Goal: Task Accomplishment & Management: Manage account settings

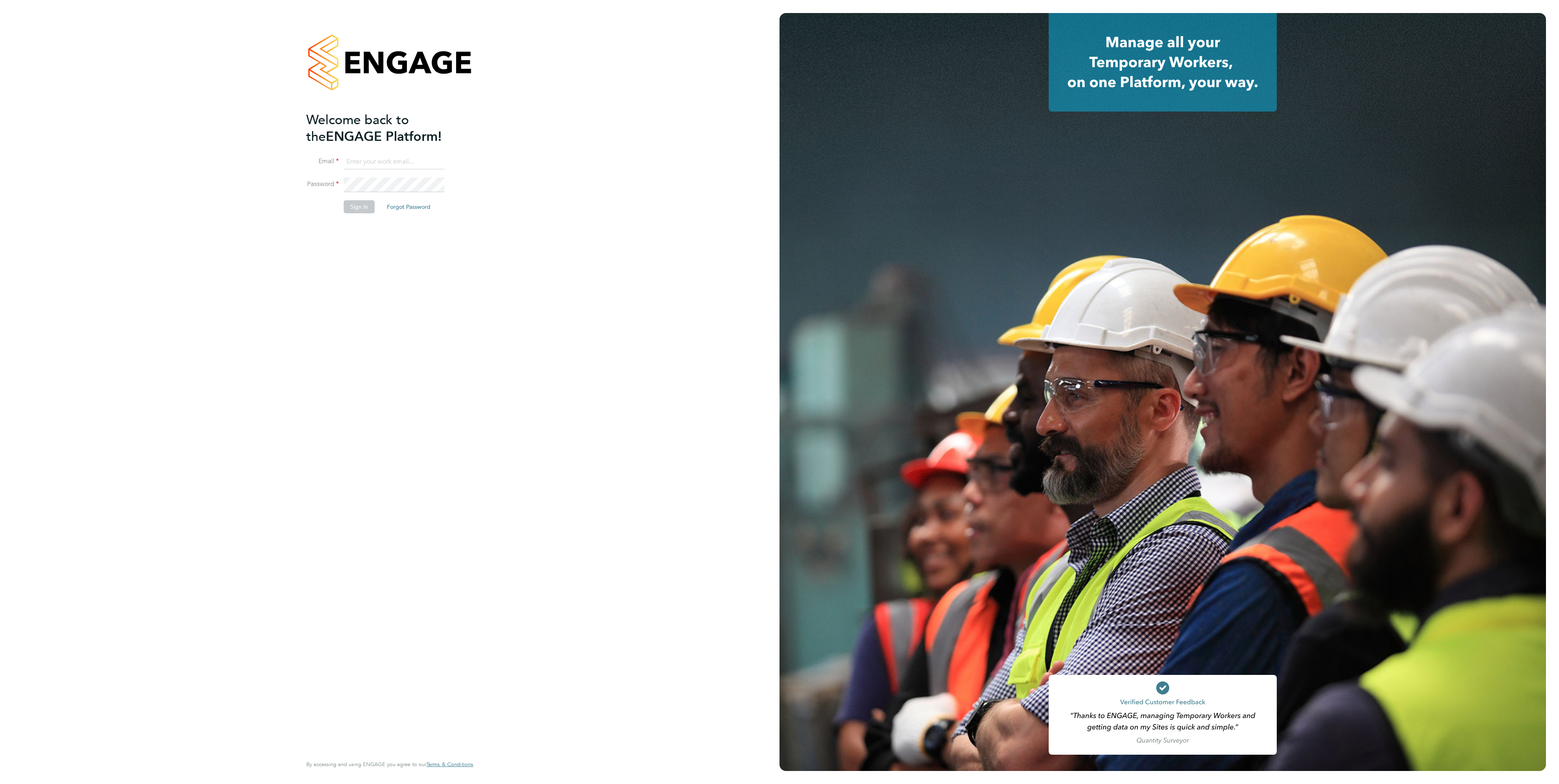
type input "laurencatherine@romaxrecruitment.com"
click at [355, 207] on button "Sign In" at bounding box center [359, 207] width 31 height 13
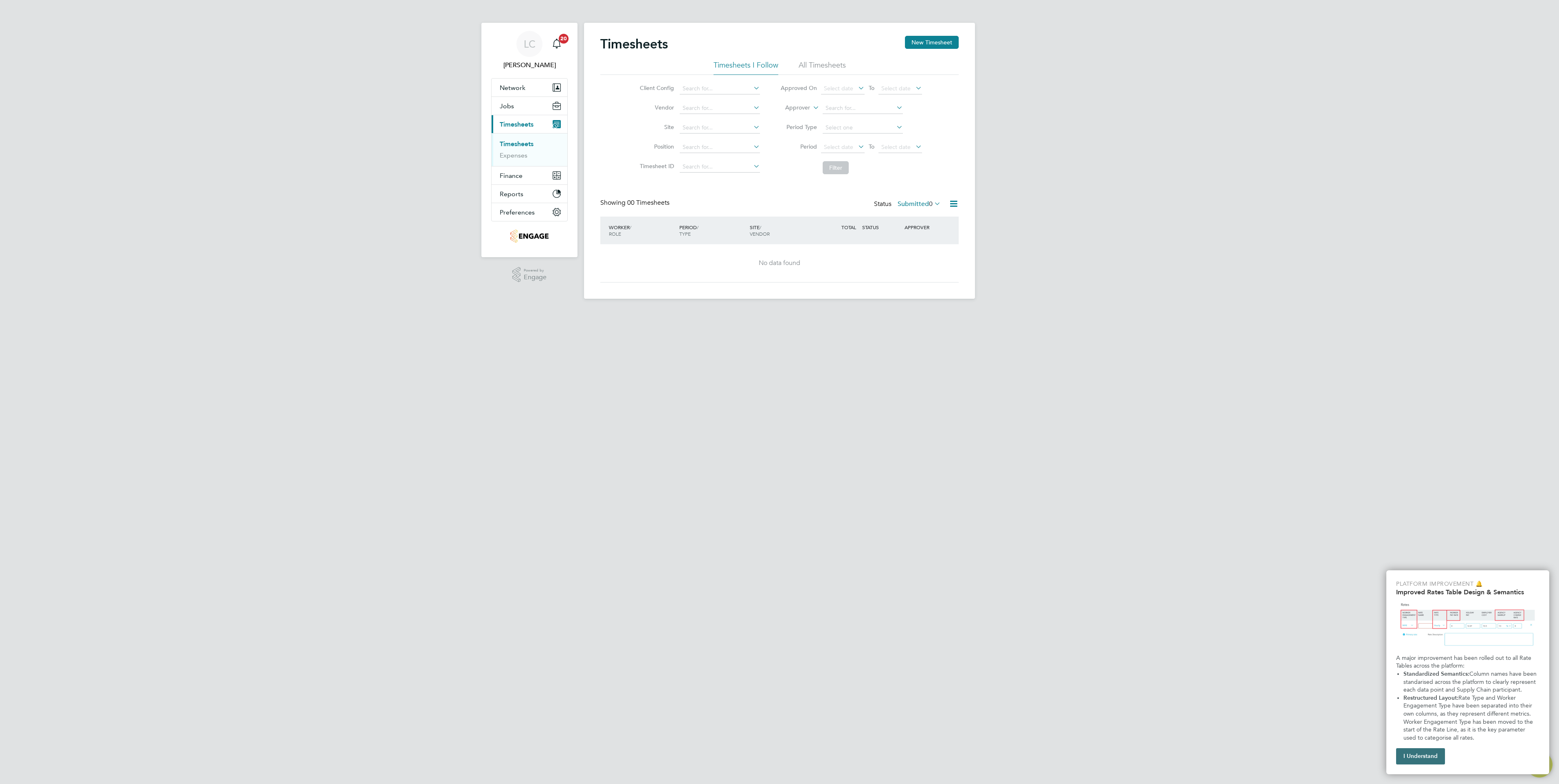
click at [1431, 763] on button "I Understand" at bounding box center [1420, 756] width 49 height 16
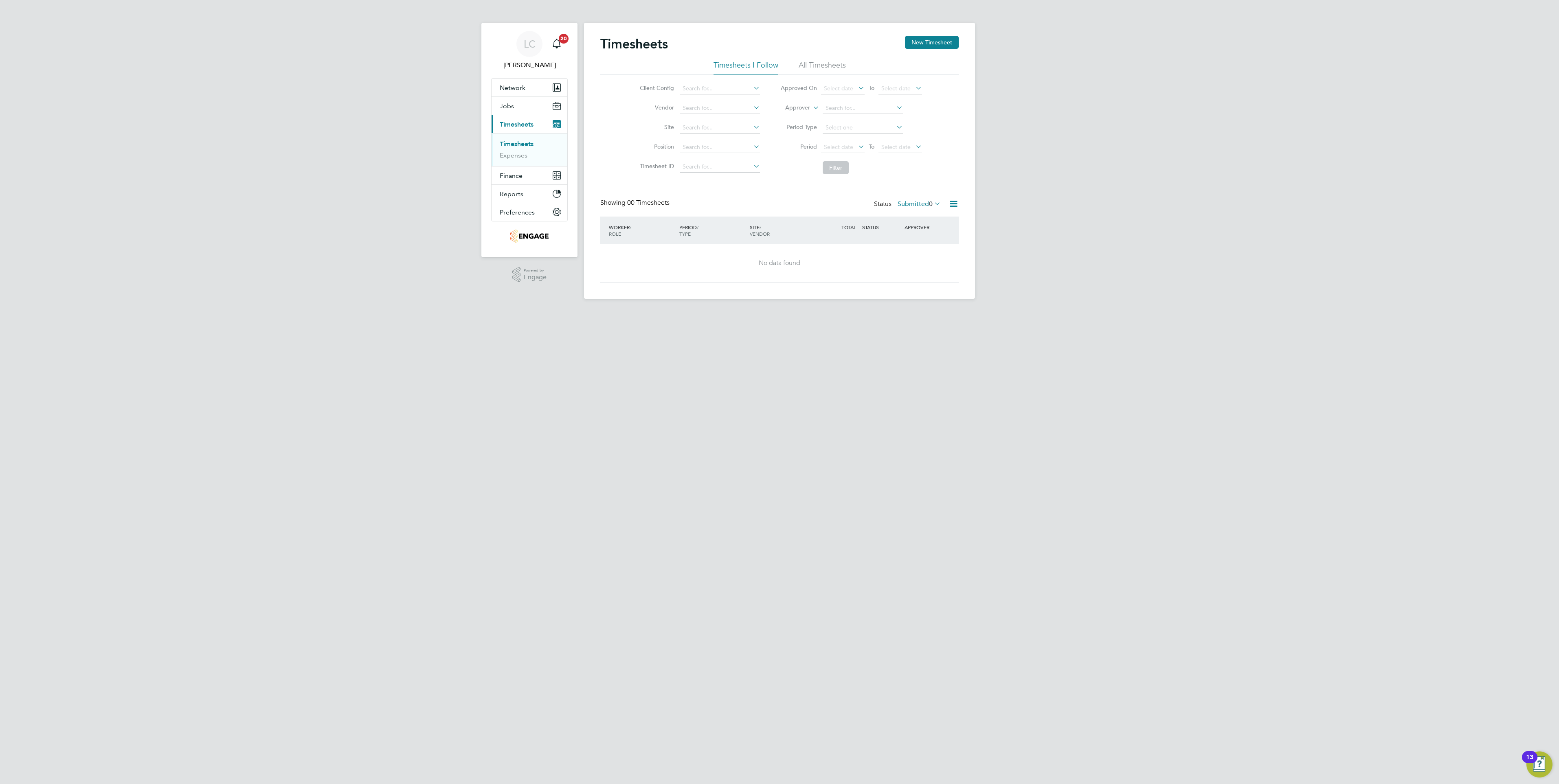
drag, startPoint x: 1042, startPoint y: 524, endPoint x: 894, endPoint y: 473, distance: 156.5
click at [1031, 312] on html "LC [PERSON_NAME] Notifications 20 Applications: Network Team Members Businesses…" at bounding box center [779, 156] width 1559 height 312
click at [554, 47] on icon "Main navigation" at bounding box center [556, 43] width 9 height 9
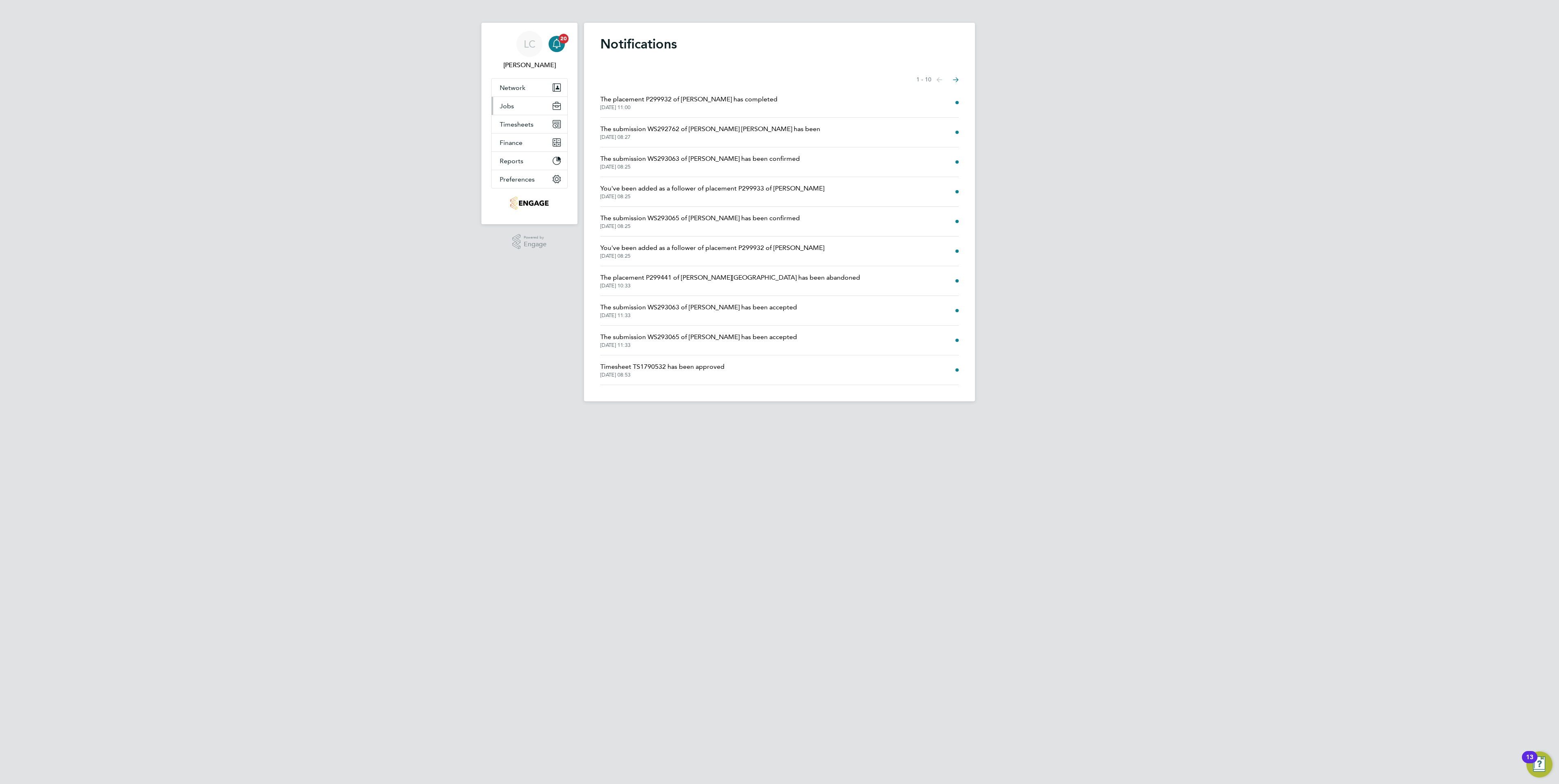
click at [518, 103] on button "Jobs" at bounding box center [530, 106] width 76 height 18
click at [517, 108] on button "Jobs" at bounding box center [530, 106] width 76 height 18
click at [522, 128] on link "Positions" at bounding box center [513, 125] width 27 height 8
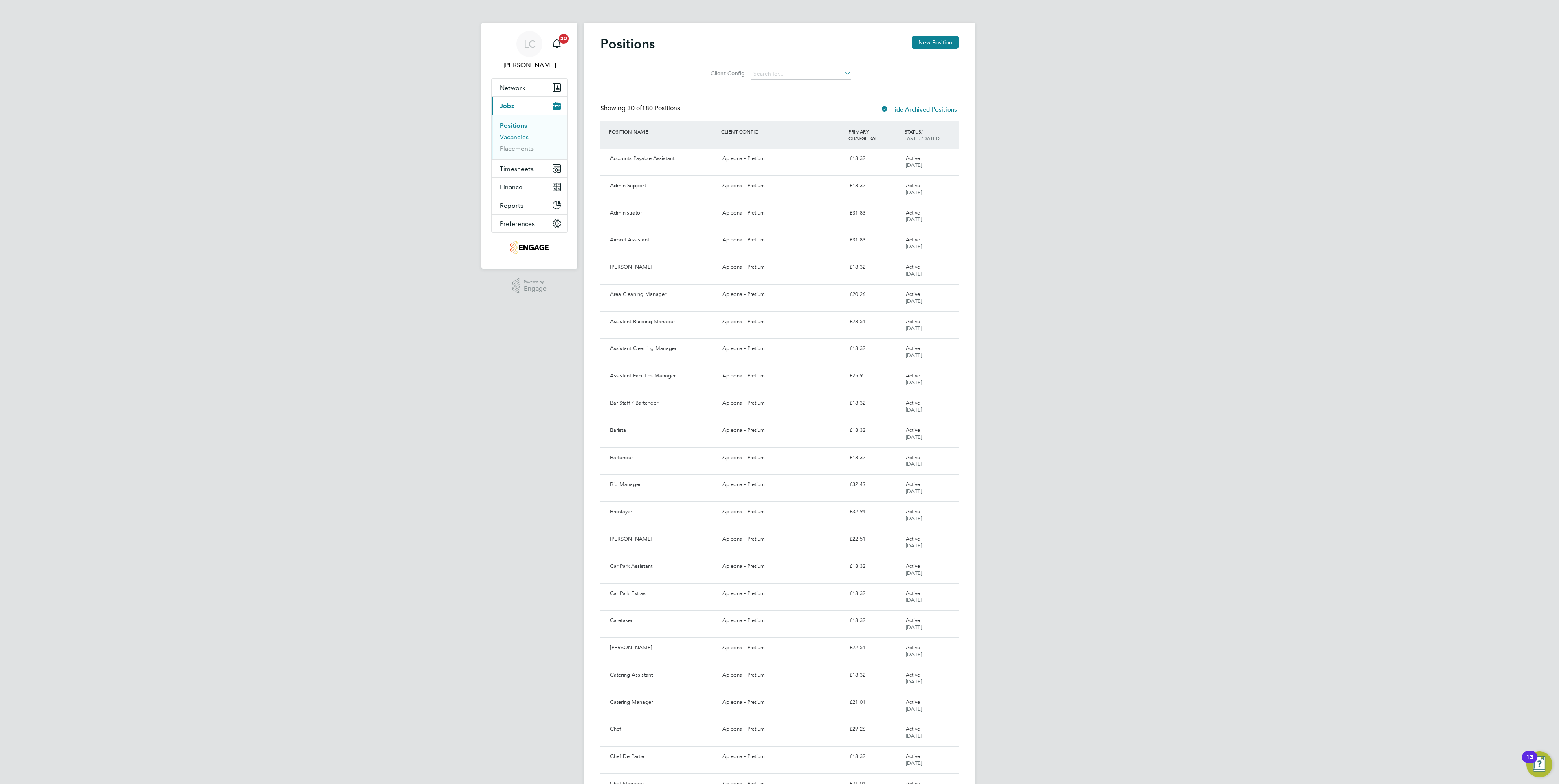
click at [522, 139] on link "Vacancies" at bounding box center [514, 137] width 29 height 8
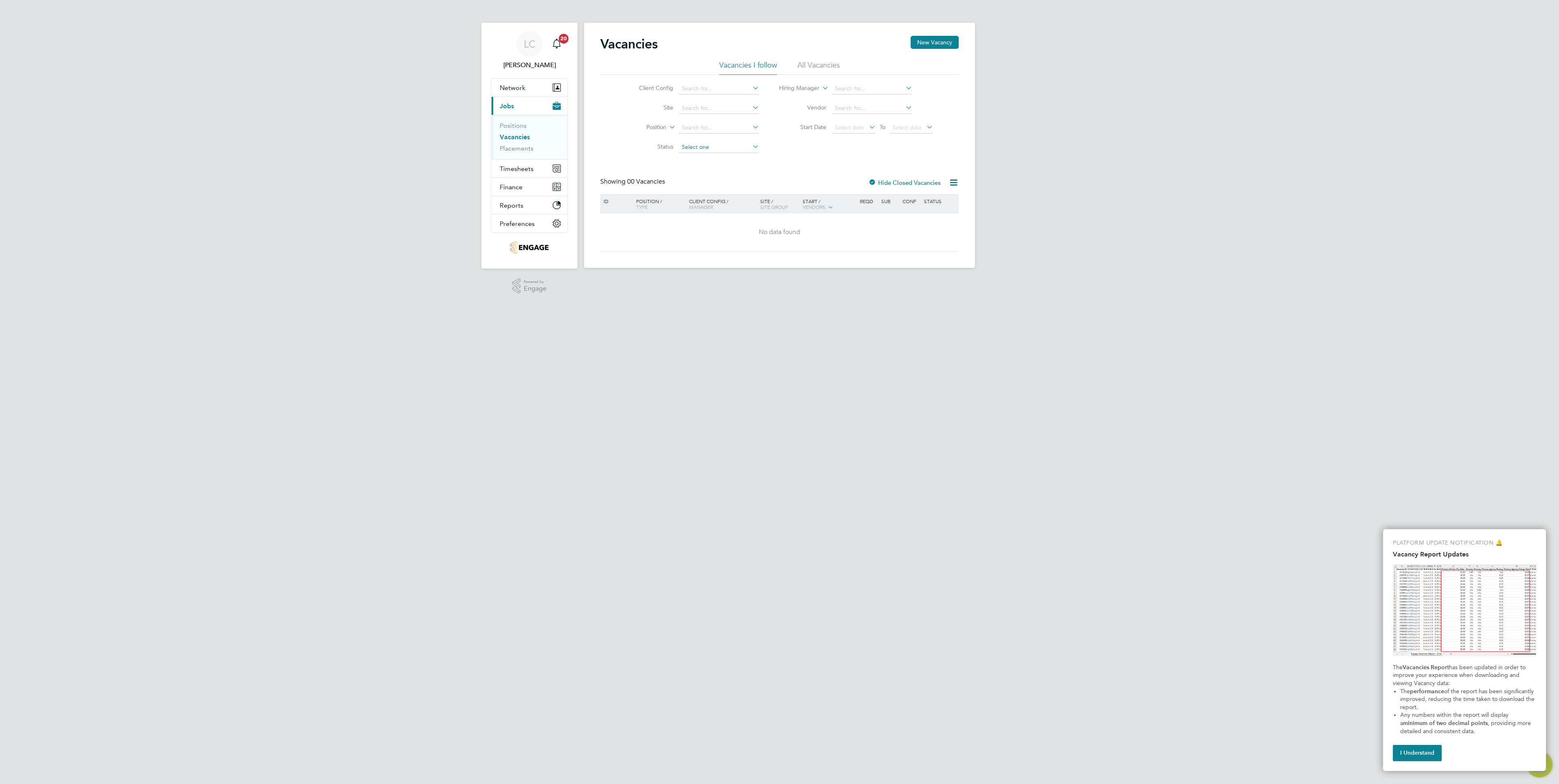
click at [699, 142] on input at bounding box center [719, 147] width 80 height 12
click at [792, 170] on div "Vacancies New Vacancy Vacancies I follow All Vacancies Client Config Site Posit…" at bounding box center [779, 144] width 358 height 216
click at [867, 83] on input at bounding box center [872, 89] width 80 height 12
click at [746, 167] on div "Vacancies New Vacancy Vacancies I follow All Vacancies Client Config Site Posit…" at bounding box center [779, 144] width 358 height 216
click at [743, 177] on div "Vacancies New Vacancy Vacancies I follow All Vacancies Client Config Site Posit…" at bounding box center [779, 144] width 358 height 216
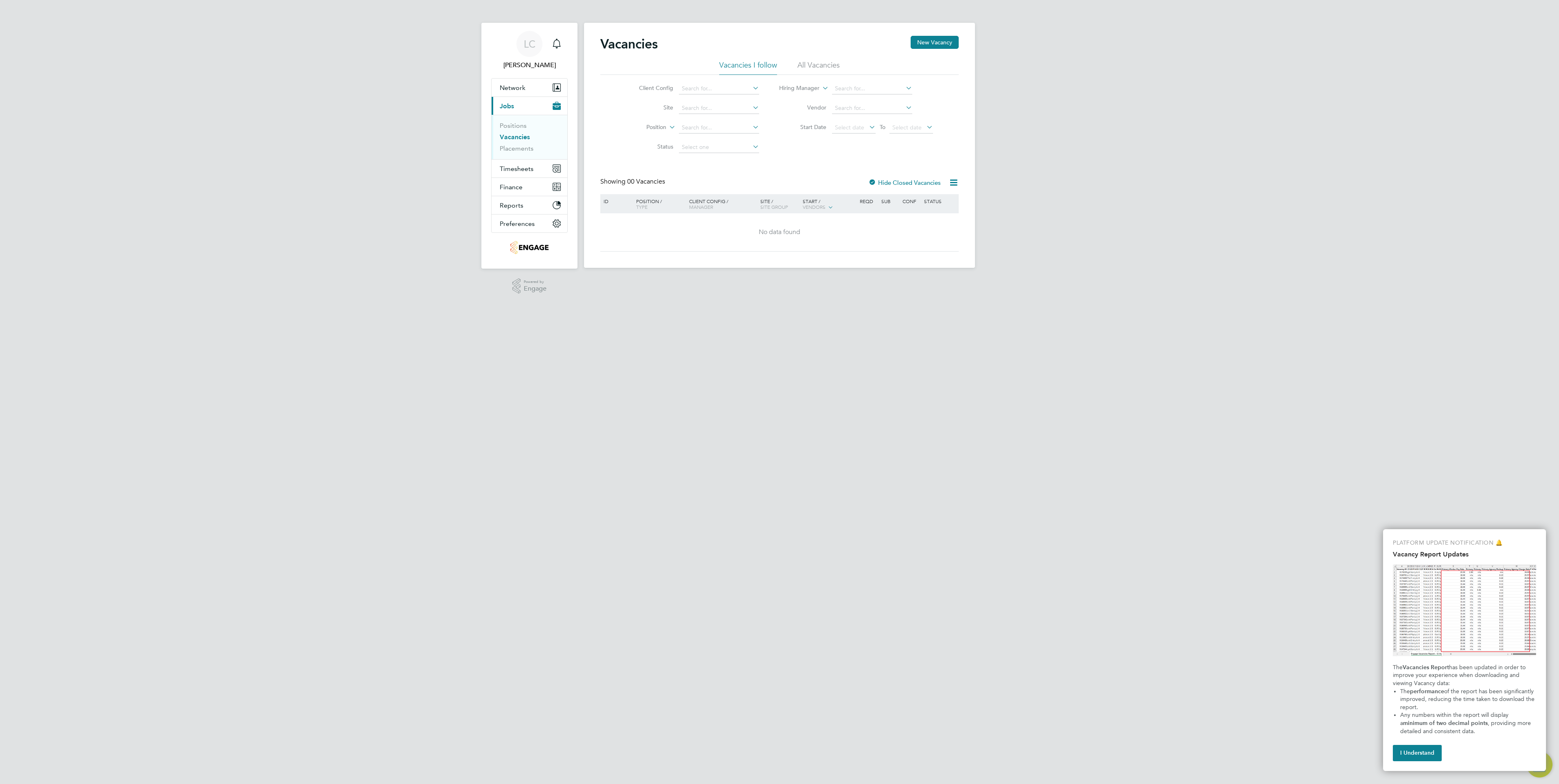
click at [824, 160] on div "Vacancies New Vacancy Vacancies I follow All Vacancies Client Config Site Posit…" at bounding box center [779, 144] width 358 height 216
click at [829, 152] on div "Client Config Site Position Status Hiring Manager Vendor Start Date Select date…" at bounding box center [779, 116] width 358 height 82
click at [843, 111] on input at bounding box center [872, 109] width 80 height 12
click at [690, 170] on div "Vacancies New Vacancy Vacancies I follow All Vacancies Client Config Site Posit…" at bounding box center [779, 144] width 358 height 216
click at [684, 110] on input at bounding box center [719, 109] width 80 height 12
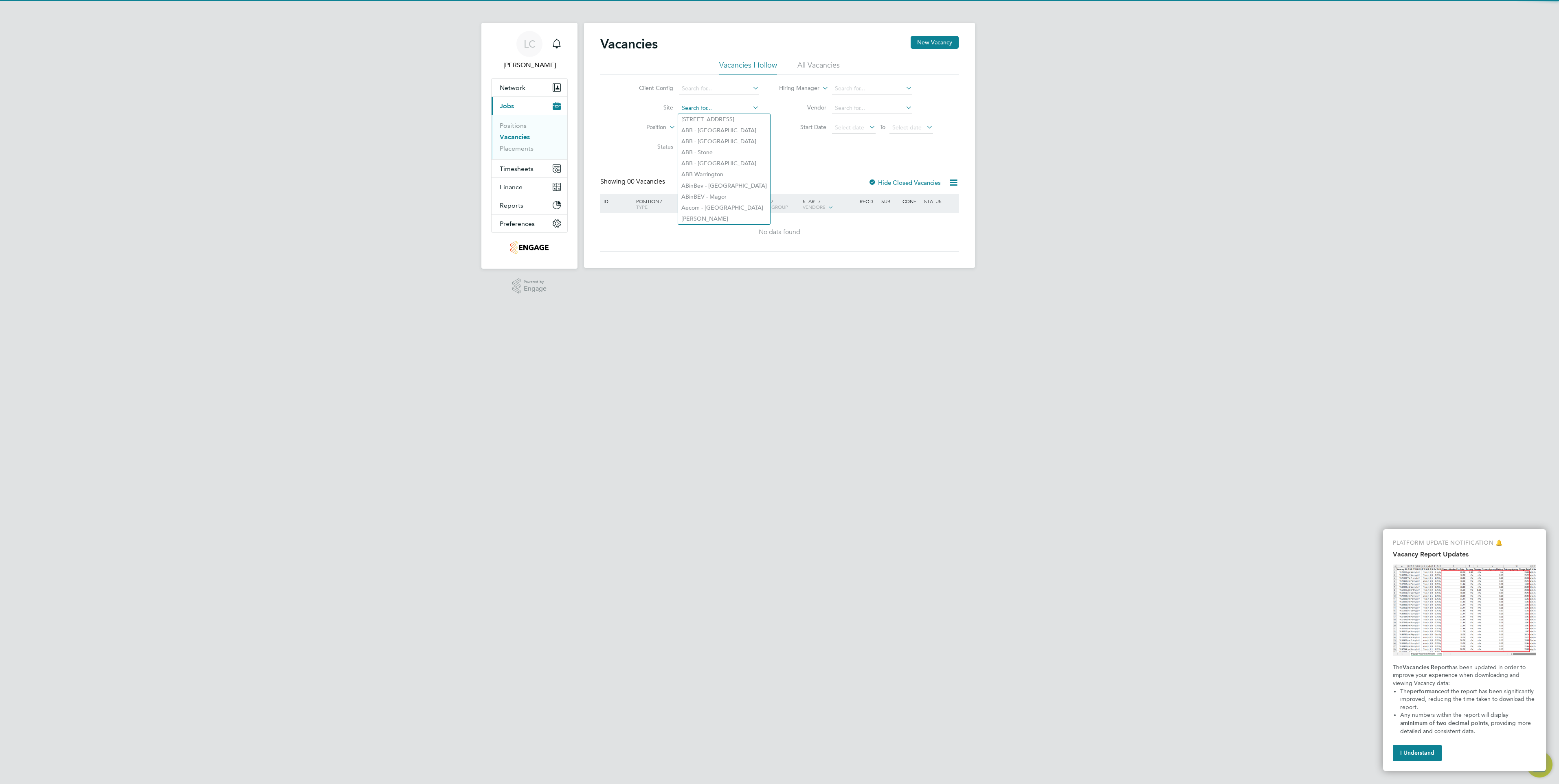
drag, startPoint x: 833, startPoint y: 190, endPoint x: 704, endPoint y: 113, distance: 150.2
click at [833, 189] on div "Showing 00 Vacancies Hide Closed Vacancies" at bounding box center [779, 185] width 358 height 17
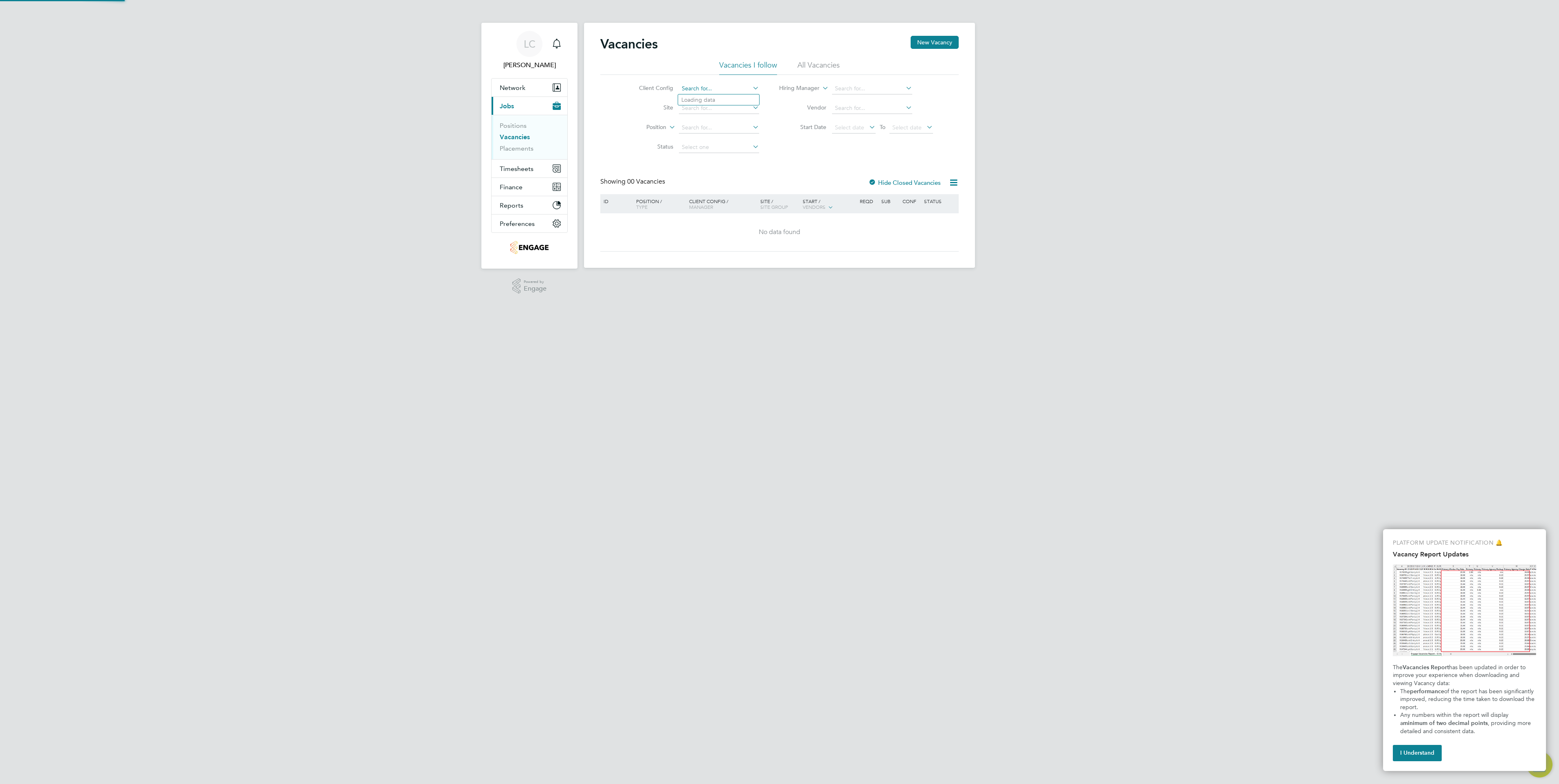
click at [684, 83] on input at bounding box center [719, 89] width 80 height 12
click at [813, 156] on div "Client Config Site Position Status Hiring Manager Vendor Start Date Select date…" at bounding box center [779, 116] width 358 height 82
click at [709, 142] on input at bounding box center [719, 147] width 80 height 12
click at [788, 160] on div "Vacancies New Vacancy Vacancies I follow All Vacancies Client Config Site Posit…" at bounding box center [779, 144] width 358 height 216
click at [845, 82] on li "Hiring Manager" at bounding box center [856, 88] width 174 height 20
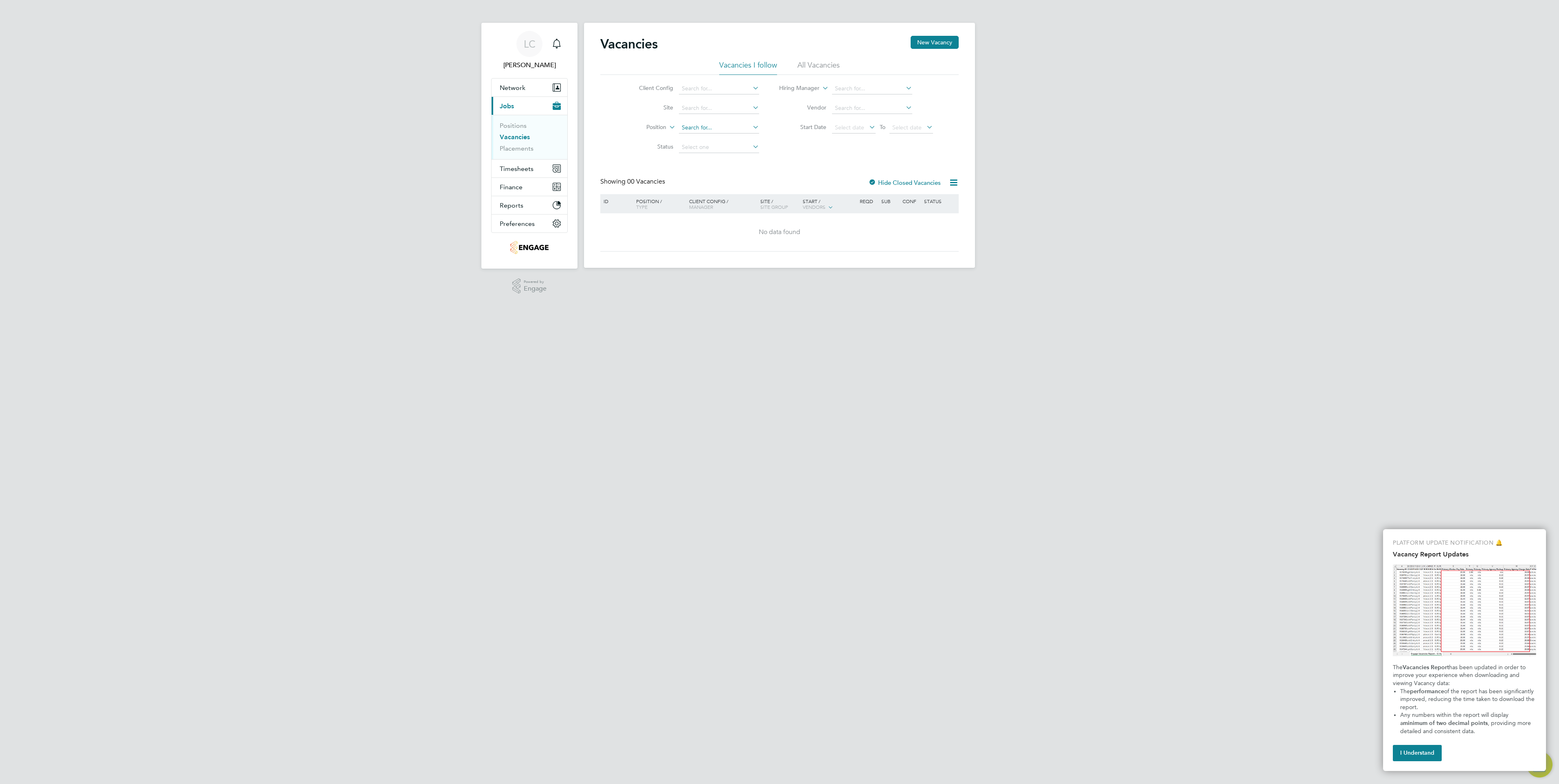
click at [713, 127] on input at bounding box center [719, 128] width 80 height 12
click at [705, 176] on div "Vacancies New Vacancy Vacancies I follow All Vacancies Client Config Site Posit…" at bounding box center [779, 144] width 358 height 216
click at [701, 148] on input at bounding box center [719, 147] width 80 height 12
click at [790, 163] on div "Vacancies New Vacancy Vacancies I follow All Vacancies Client Config Site Posit…" at bounding box center [779, 144] width 358 height 216
click at [718, 142] on input at bounding box center [719, 147] width 80 height 12
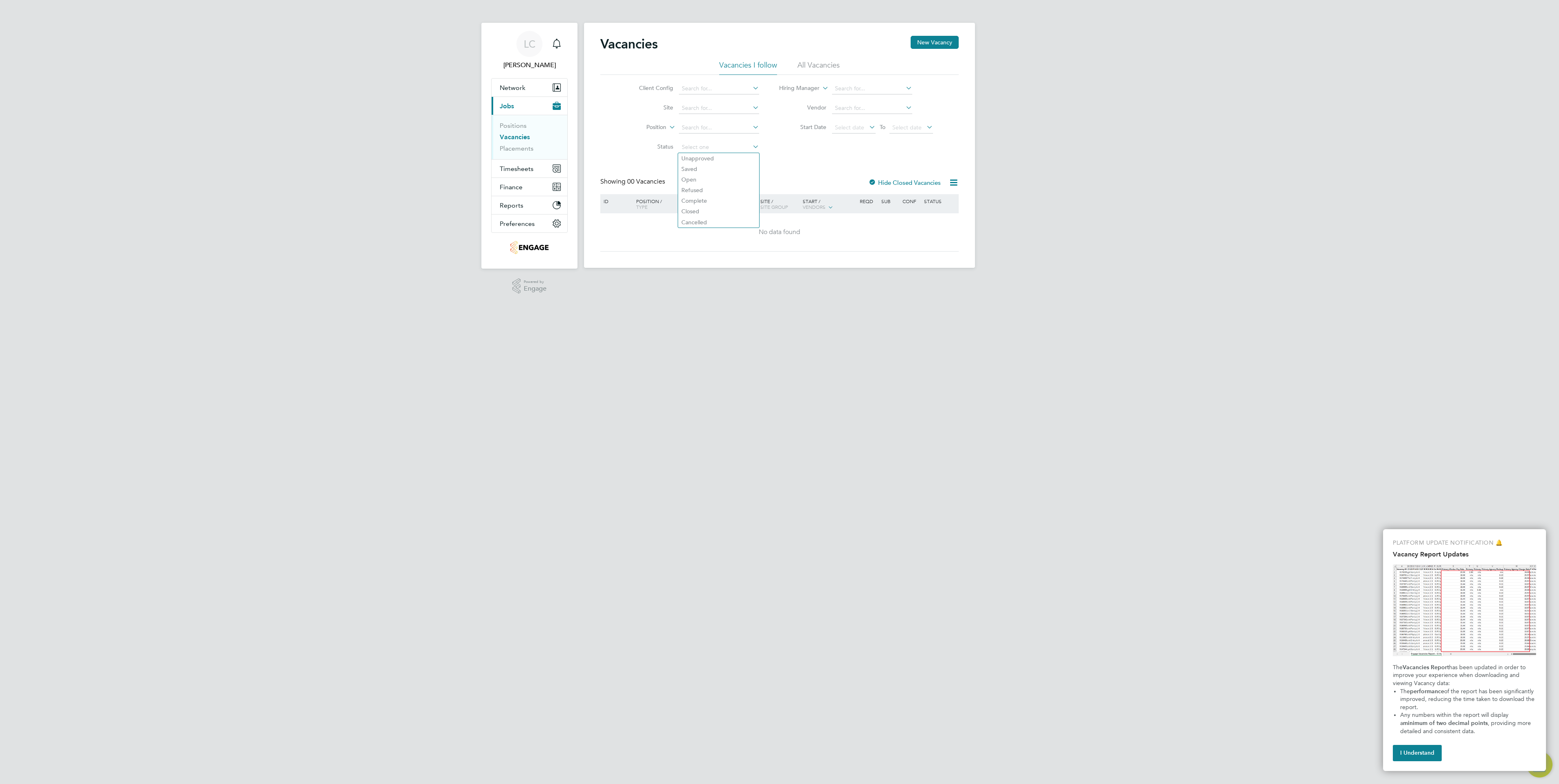
click at [800, 155] on div "Client Config Site Position Status Hiring Manager Vendor Start Date Select date…" at bounding box center [779, 116] width 358 height 82
click at [824, 63] on li "All Vacancies" at bounding box center [819, 68] width 42 height 15
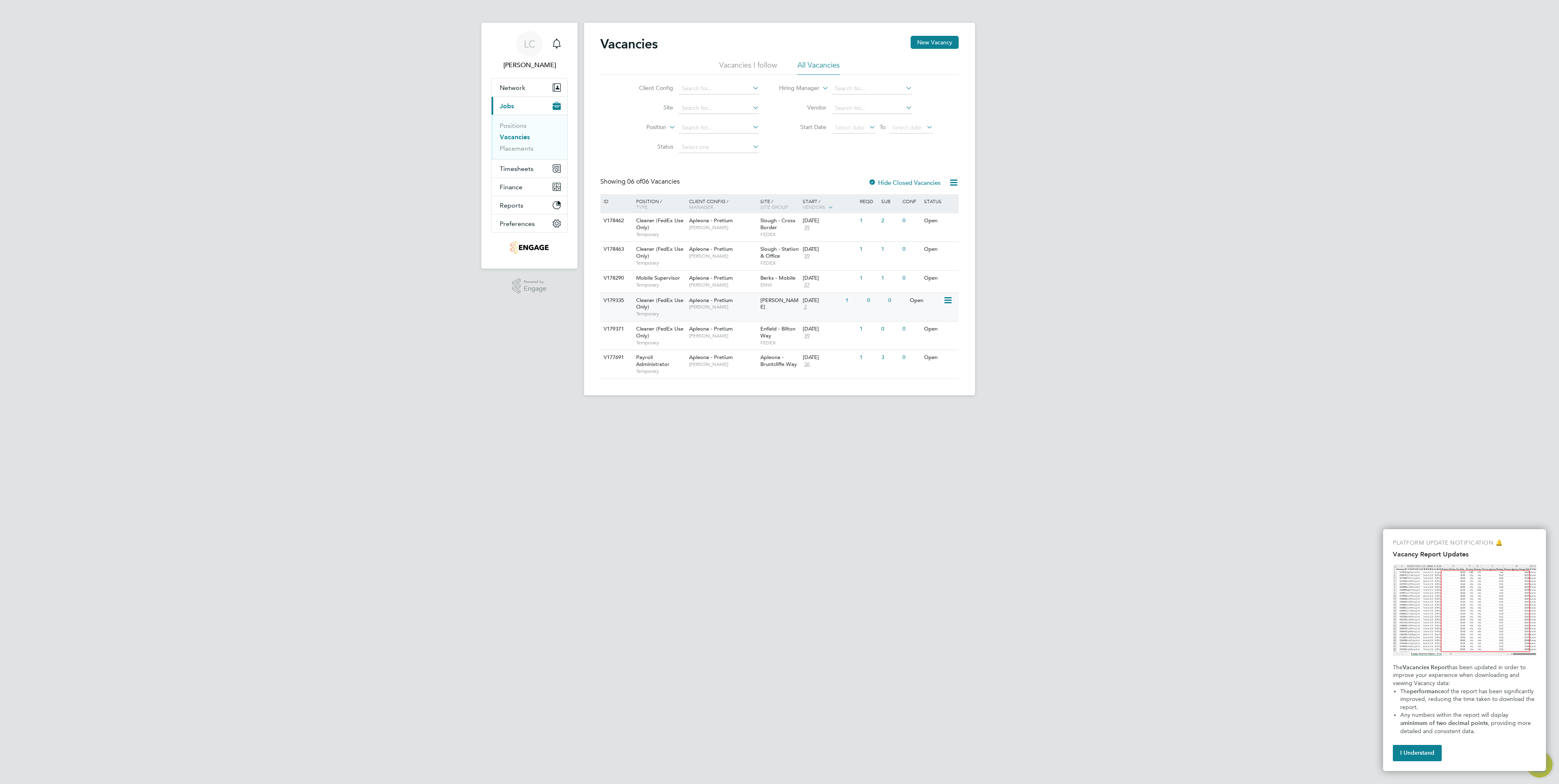
click at [940, 303] on div "Open" at bounding box center [925, 300] width 36 height 15
click at [1210, 408] on html "LC [PERSON_NAME] Notifications Applications: Network Team Members Businesses Si…" at bounding box center [779, 204] width 1559 height 408
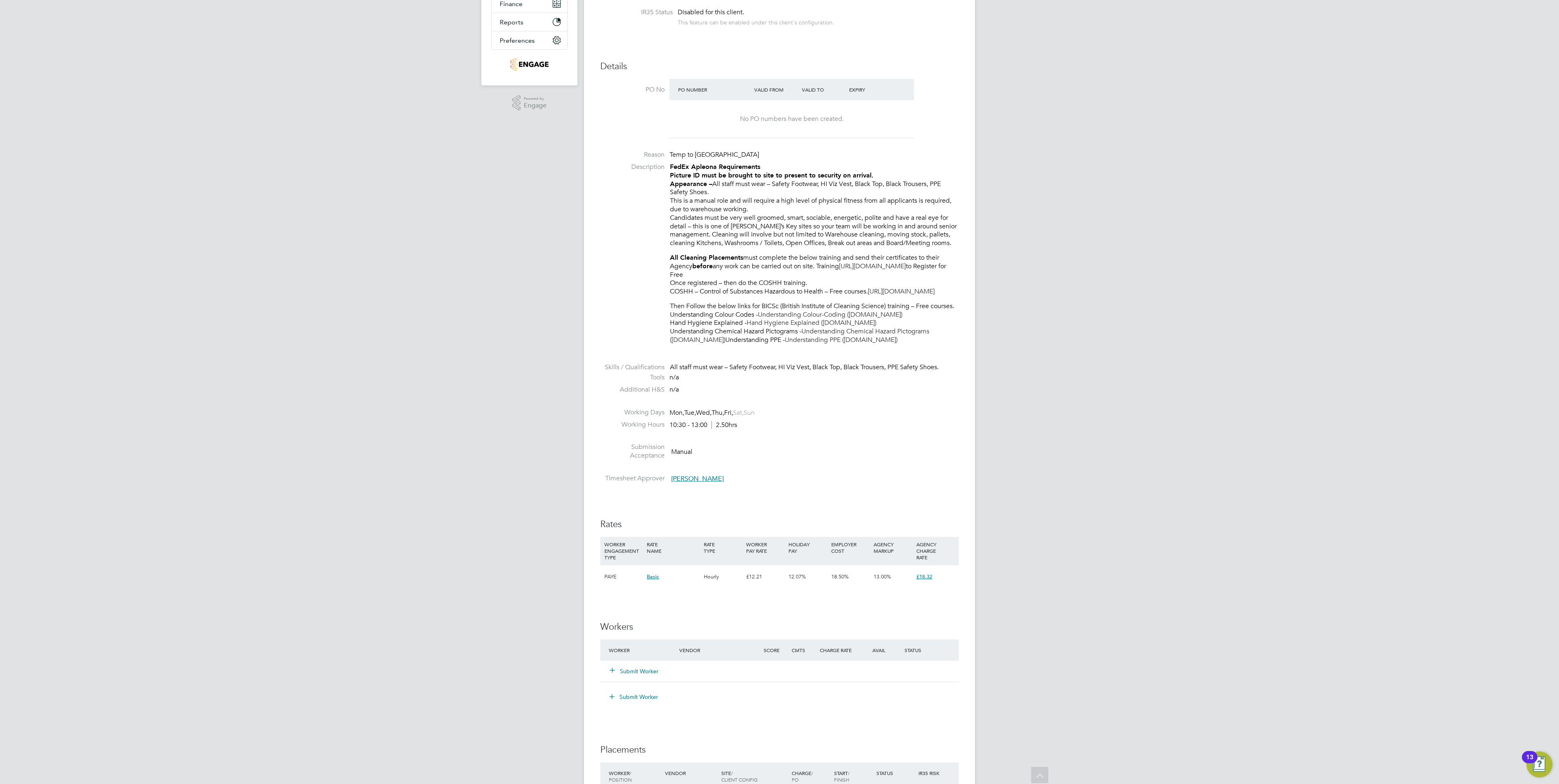
scroll to position [247, 0]
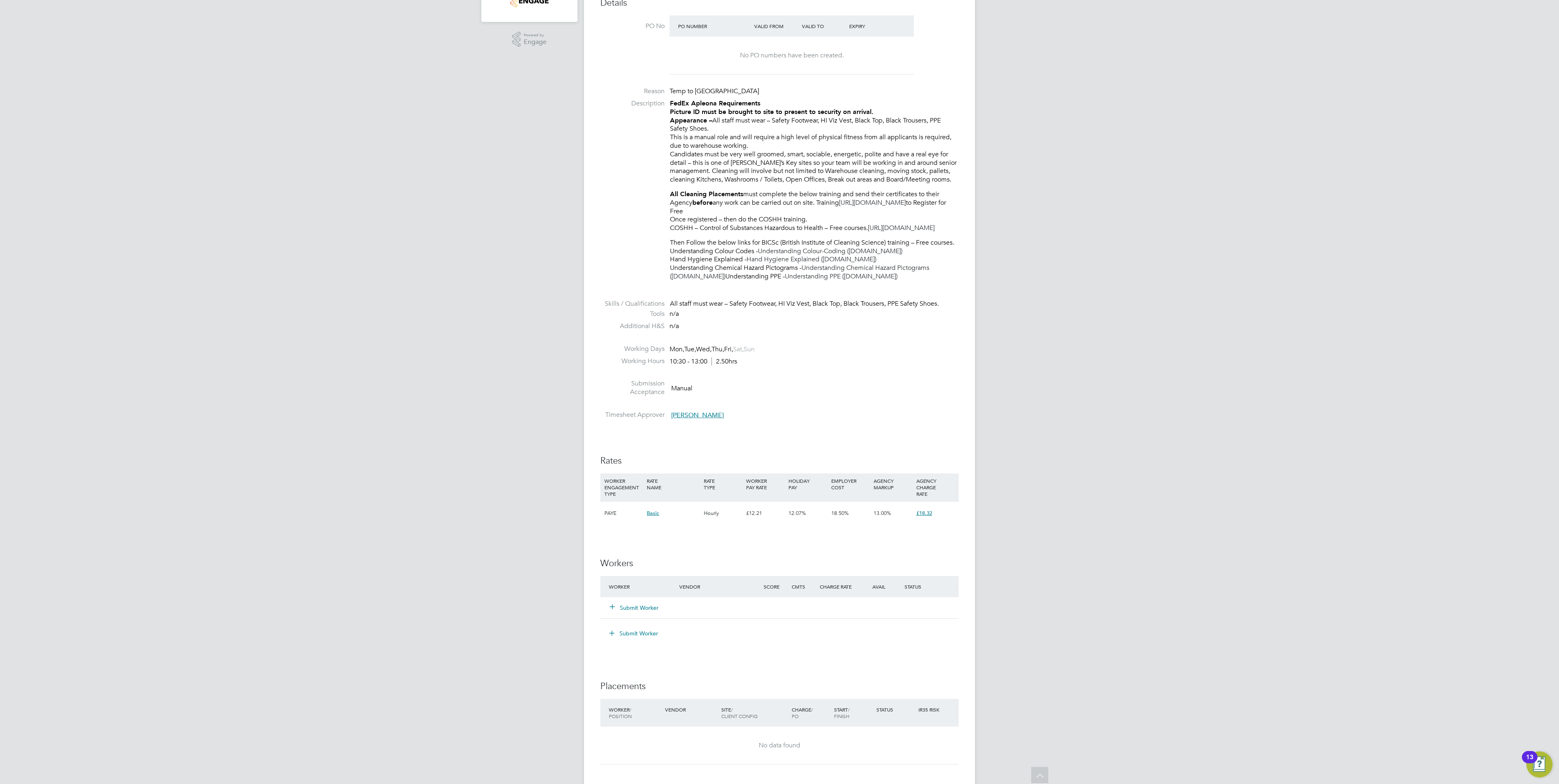
click at [645, 612] on button "Submit Worker" at bounding box center [634, 608] width 49 height 8
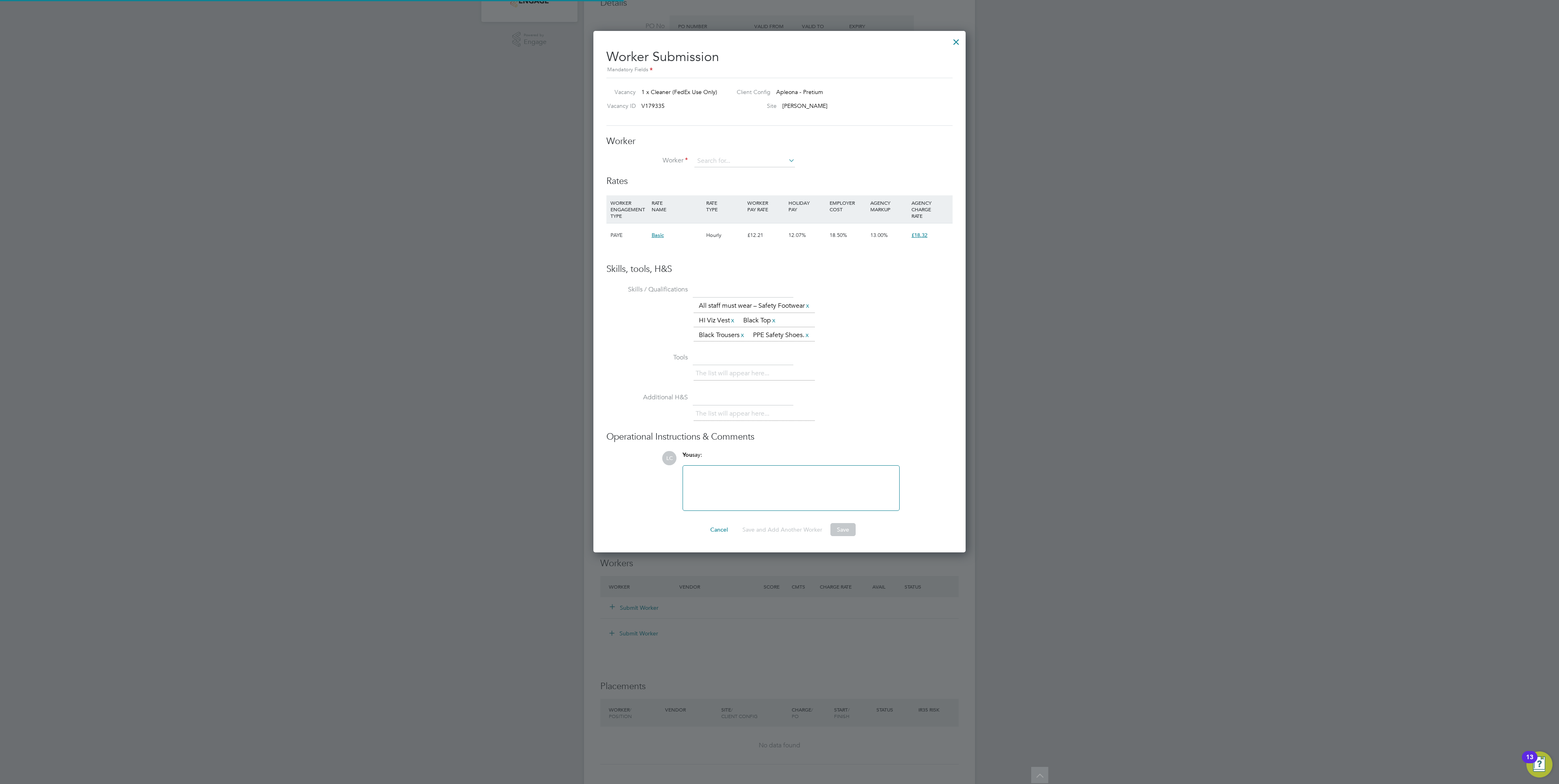
scroll to position [545, 373]
click at [754, 190] on div "Rates WORKER ENGAGEMENT TYPE RATE NAME RATE TYPE WORKER PAY RATE HOLIDAY PAY EM…" at bounding box center [779, 220] width 346 height 88
click at [748, 163] on input at bounding box center [745, 161] width 101 height 12
click at [747, 180] on li "+ Add new" at bounding box center [744, 183] width 101 height 11
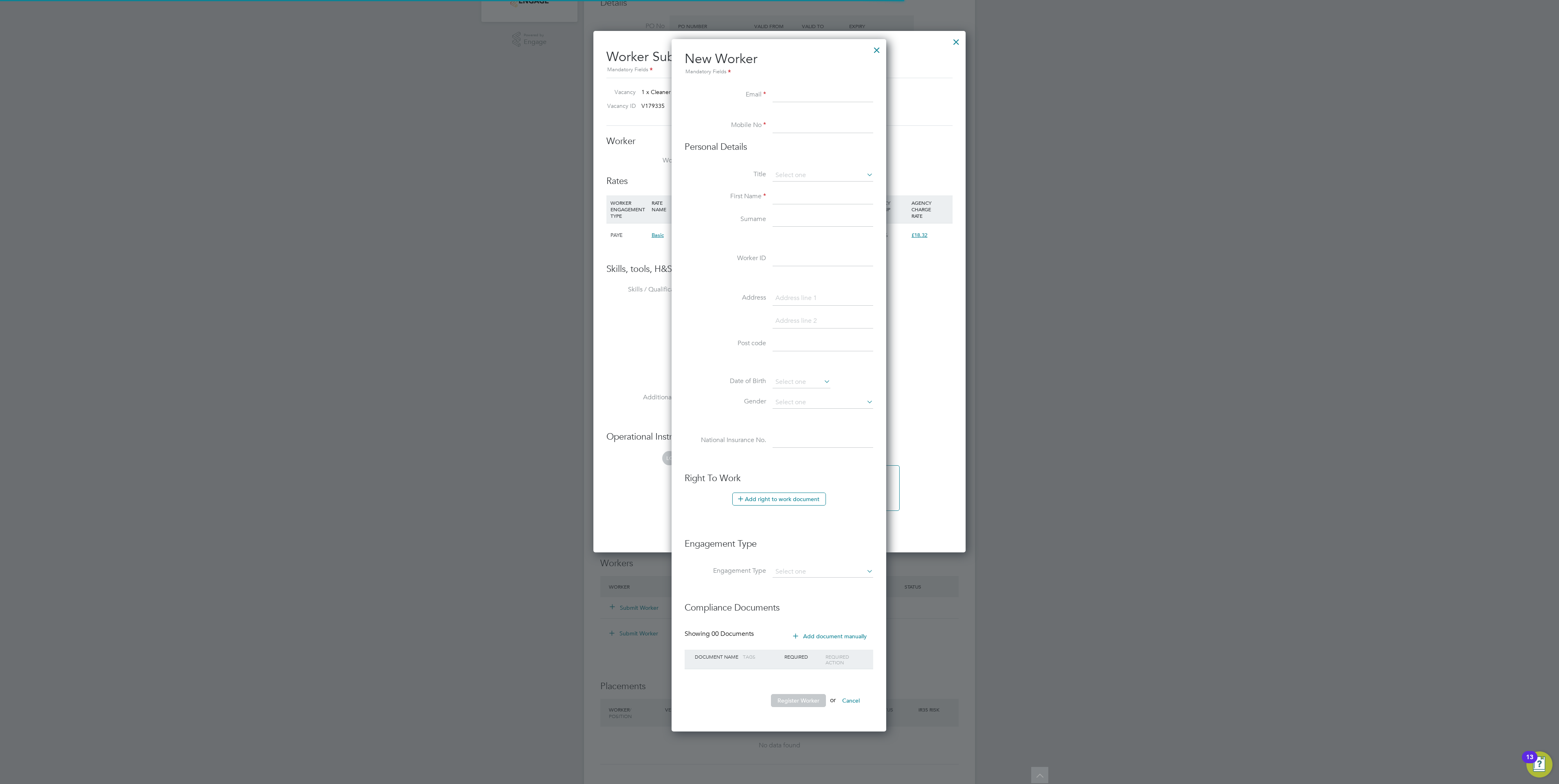
scroll to position [693, 216]
click at [879, 55] on div at bounding box center [877, 48] width 15 height 15
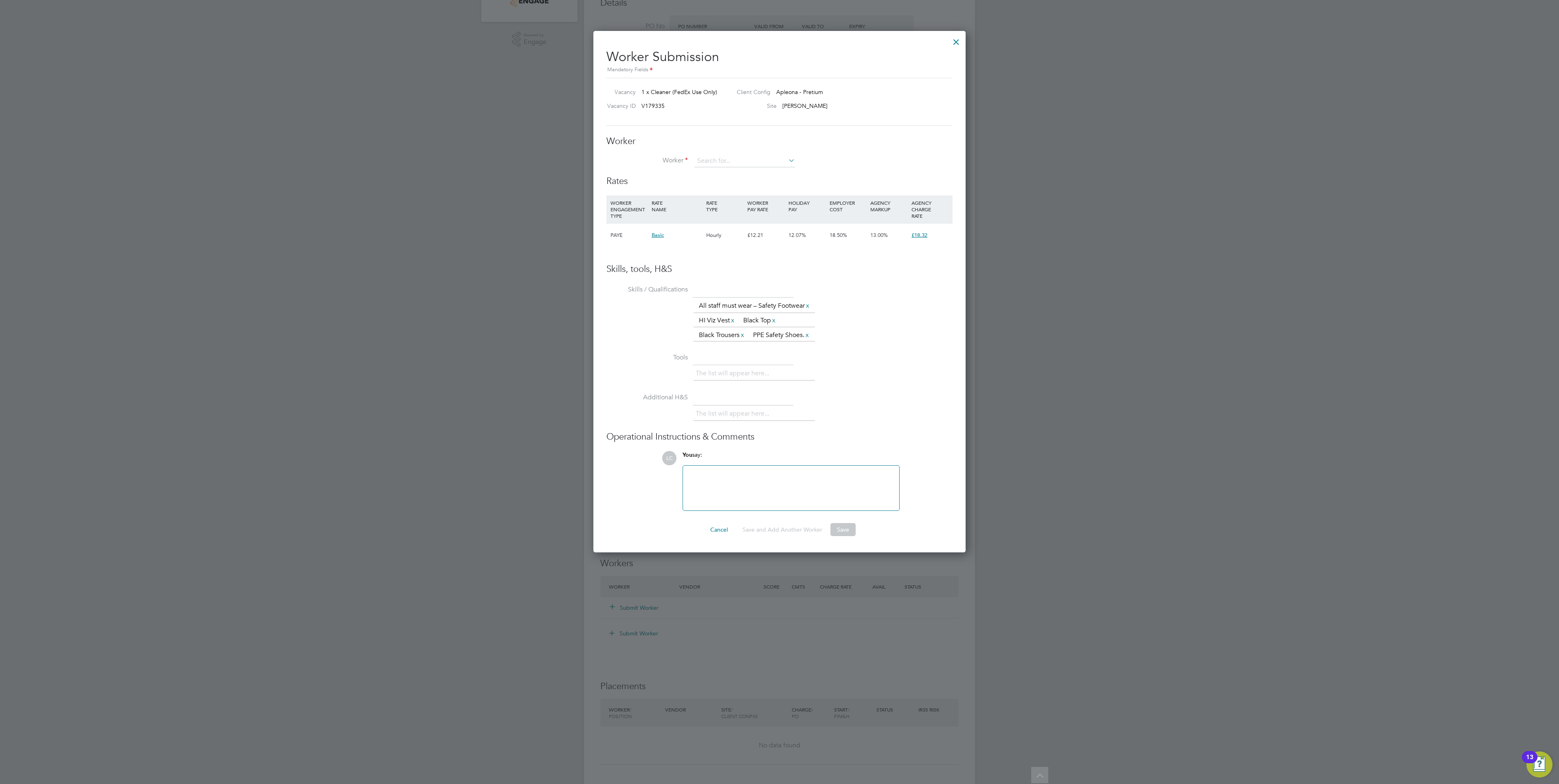
click at [960, 39] on div at bounding box center [956, 40] width 15 height 15
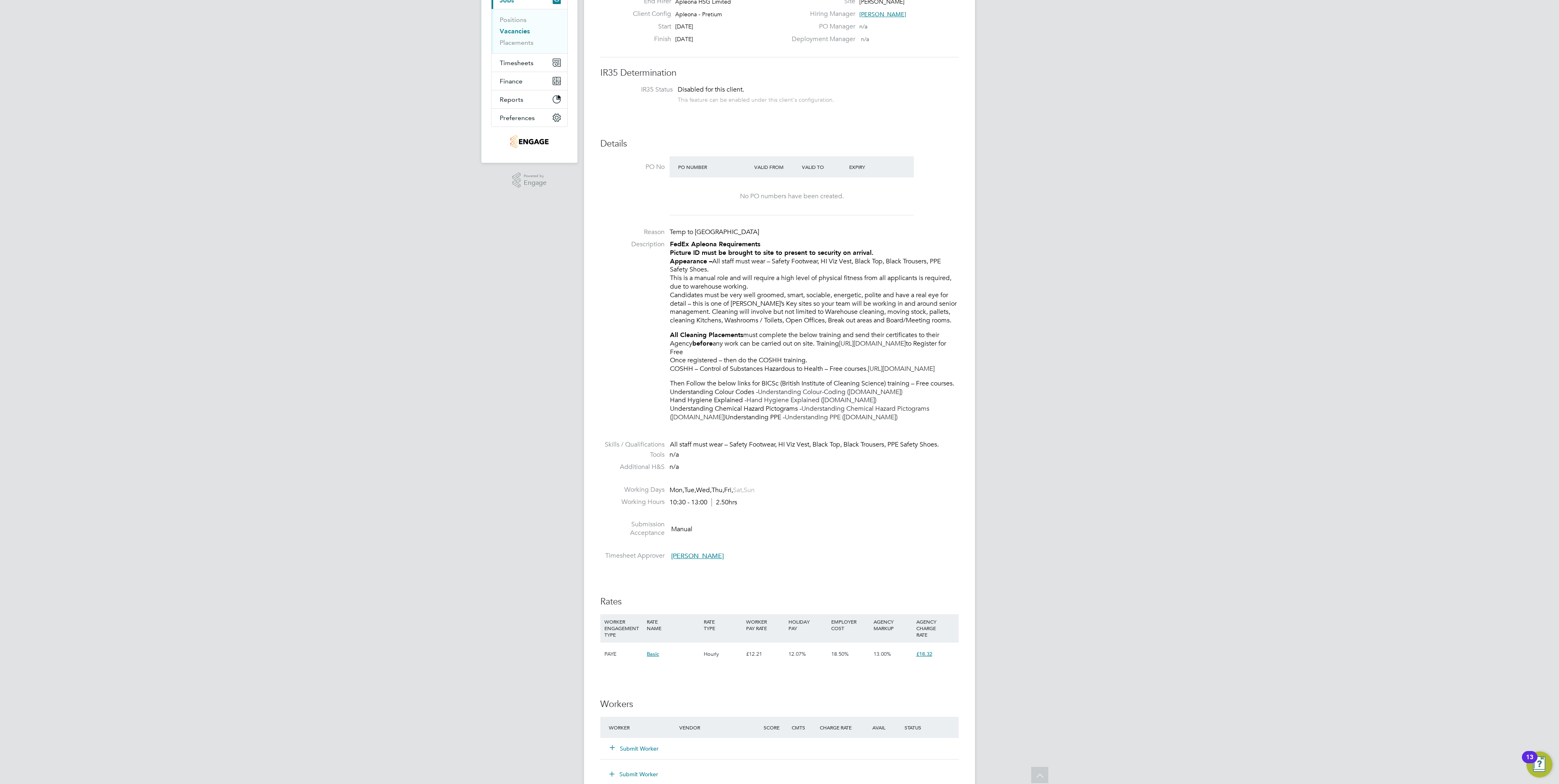
scroll to position [0, 0]
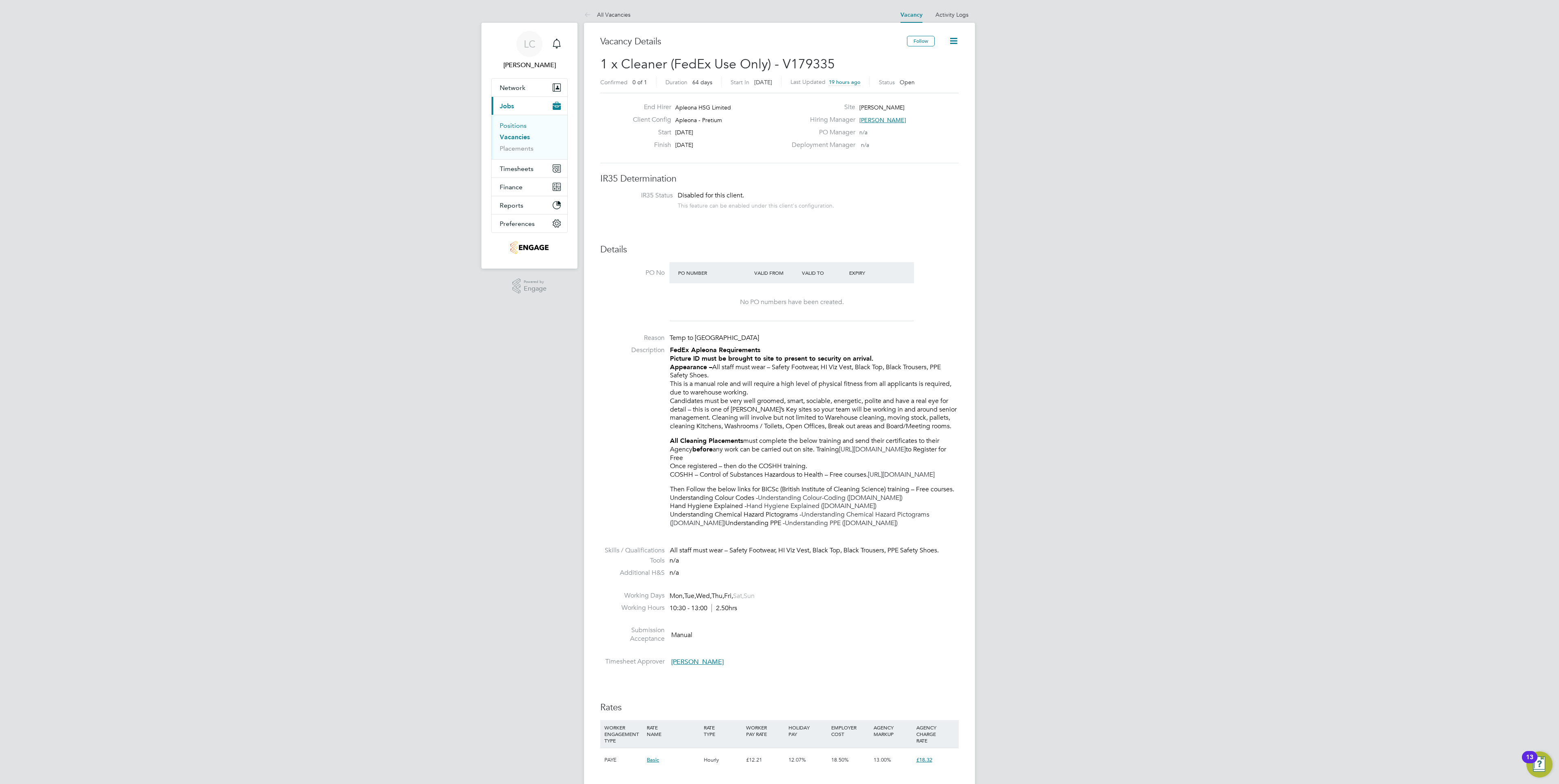
click at [517, 126] on link "Positions" at bounding box center [513, 125] width 27 height 8
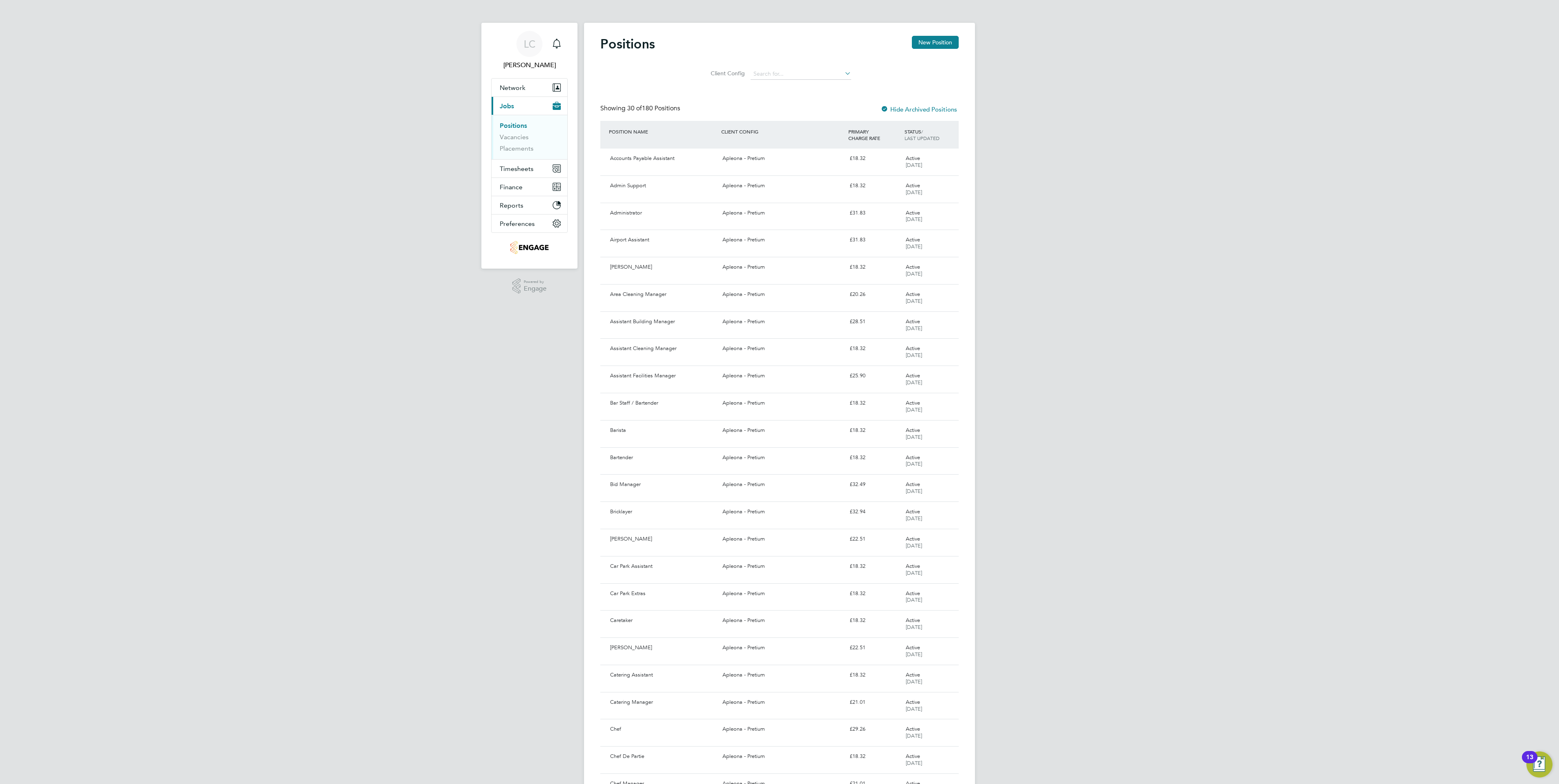
click at [515, 141] on li "Vacancies" at bounding box center [530, 139] width 61 height 12
click at [517, 139] on link "Vacancies" at bounding box center [514, 137] width 29 height 8
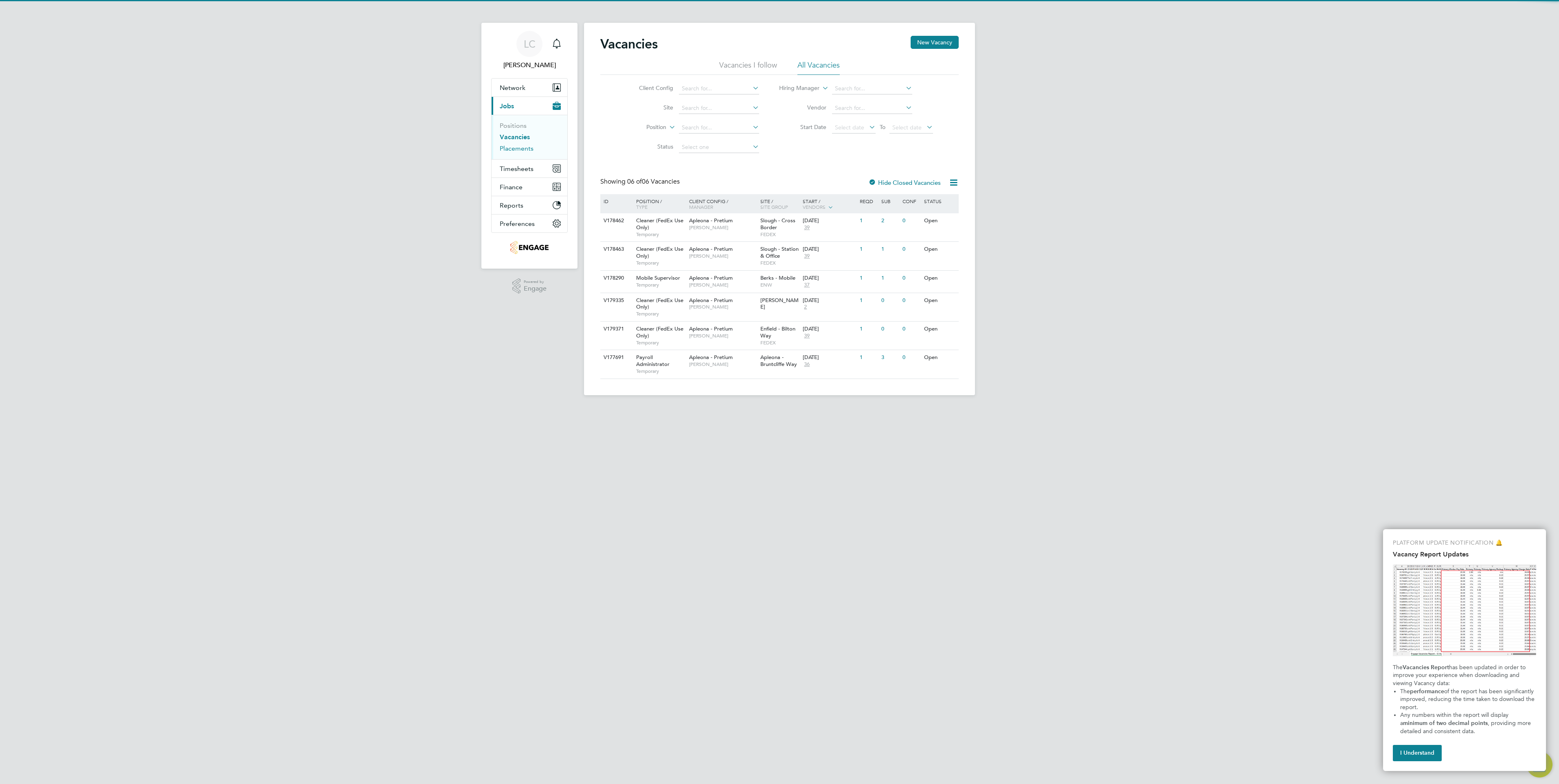
click at [519, 150] on link "Placements" at bounding box center [517, 148] width 34 height 8
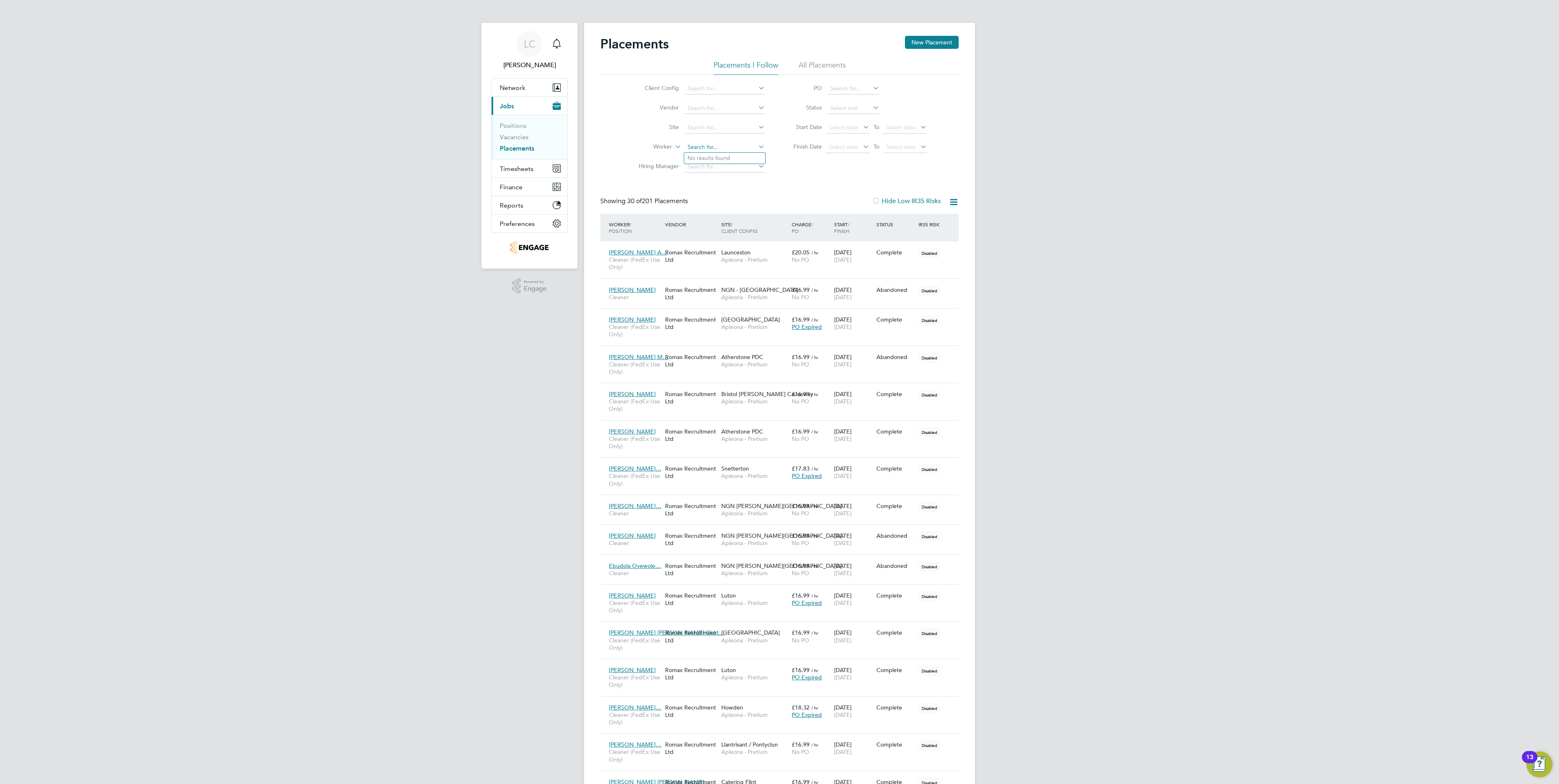
click at [703, 145] on input at bounding box center [724, 147] width 80 height 12
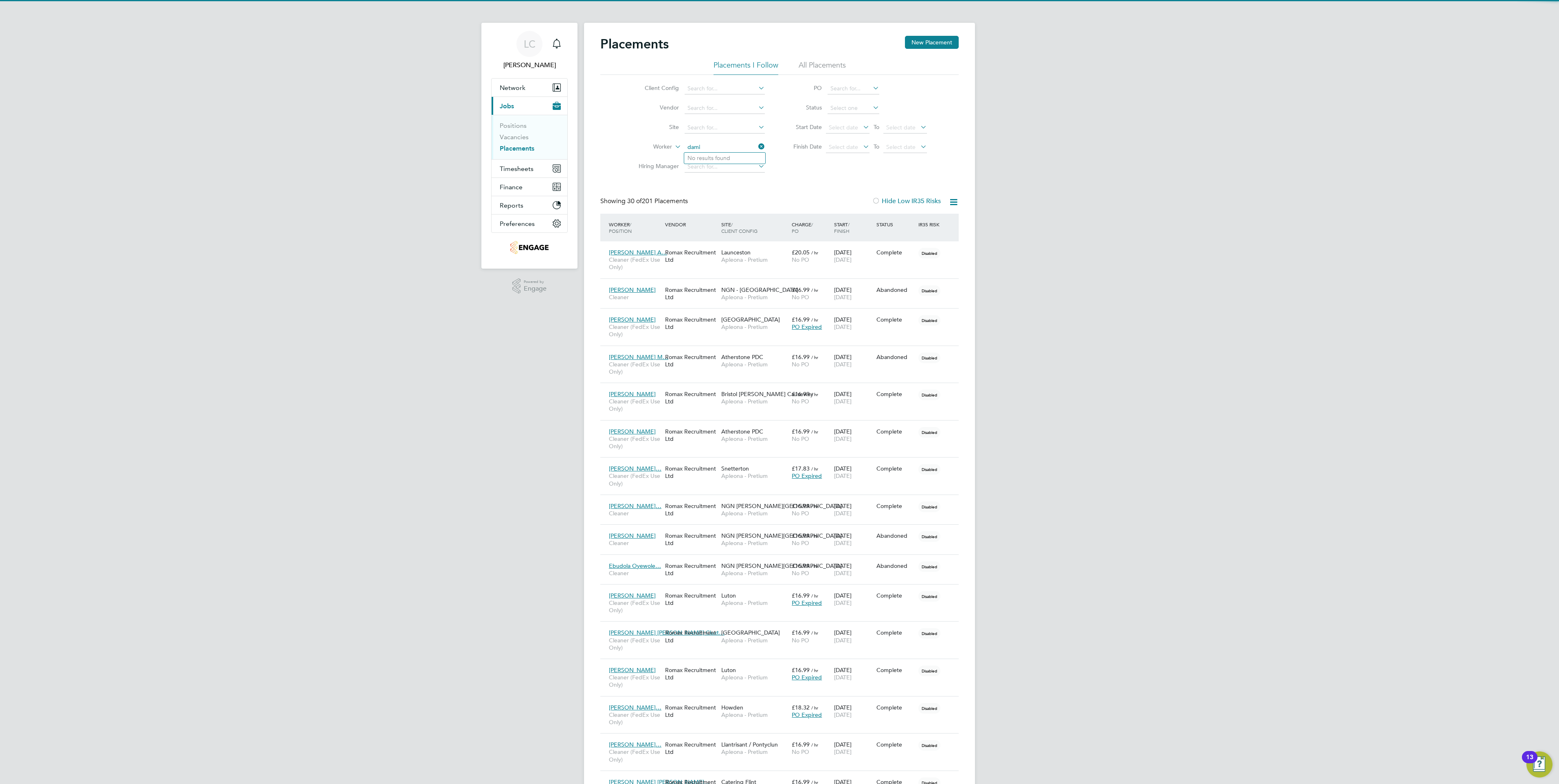
type input "dami"
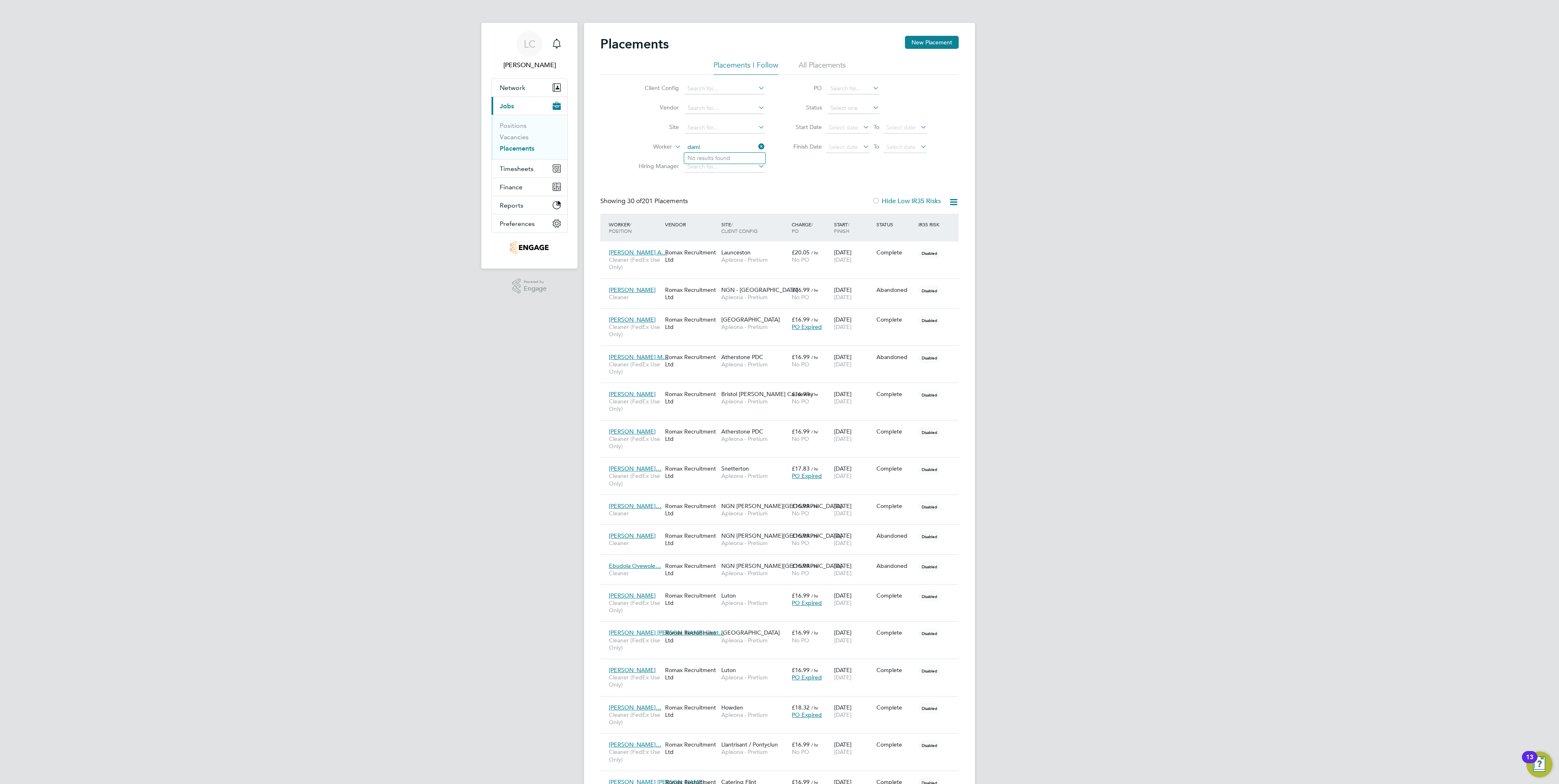
click at [757, 192] on div "Placements New Placement Placements I Follow All Placements Client Config Vendo…" at bounding box center [779, 665] width 358 height 1259
click at [1224, 493] on div "LC Lauren Catherine Notifications Applications: Network Team Members Businesses…" at bounding box center [779, 666] width 1559 height 1332
click at [698, 125] on input at bounding box center [724, 128] width 80 height 12
click at [724, 136] on li "Brad ford" at bounding box center [725, 139] width 82 height 11
type input "Bradford"
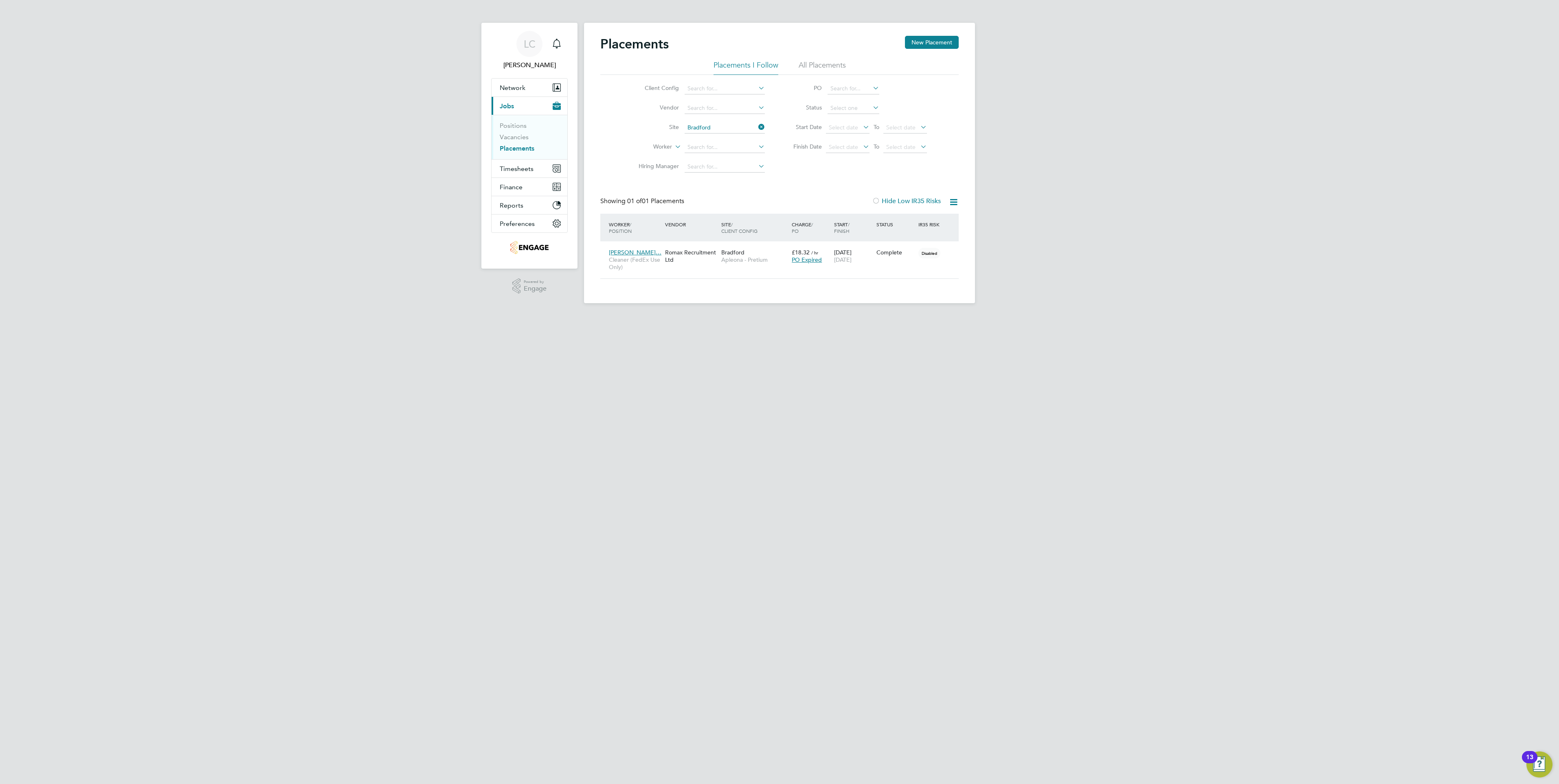
click at [1096, 317] on html "LC Lauren Catherine Notifications Applications: Network Team Members Businesses…" at bounding box center [779, 158] width 1559 height 317
click at [714, 302] on div "Placements New Placement Placements I Follow All Placements Client Config Vendo…" at bounding box center [779, 163] width 391 height 281
click at [794, 317] on html "LC Lauren Catherine Notifications Applications: Network Team Members Businesses…" at bounding box center [779, 158] width 1559 height 317
click at [522, 137] on link "Vacancies" at bounding box center [514, 137] width 29 height 8
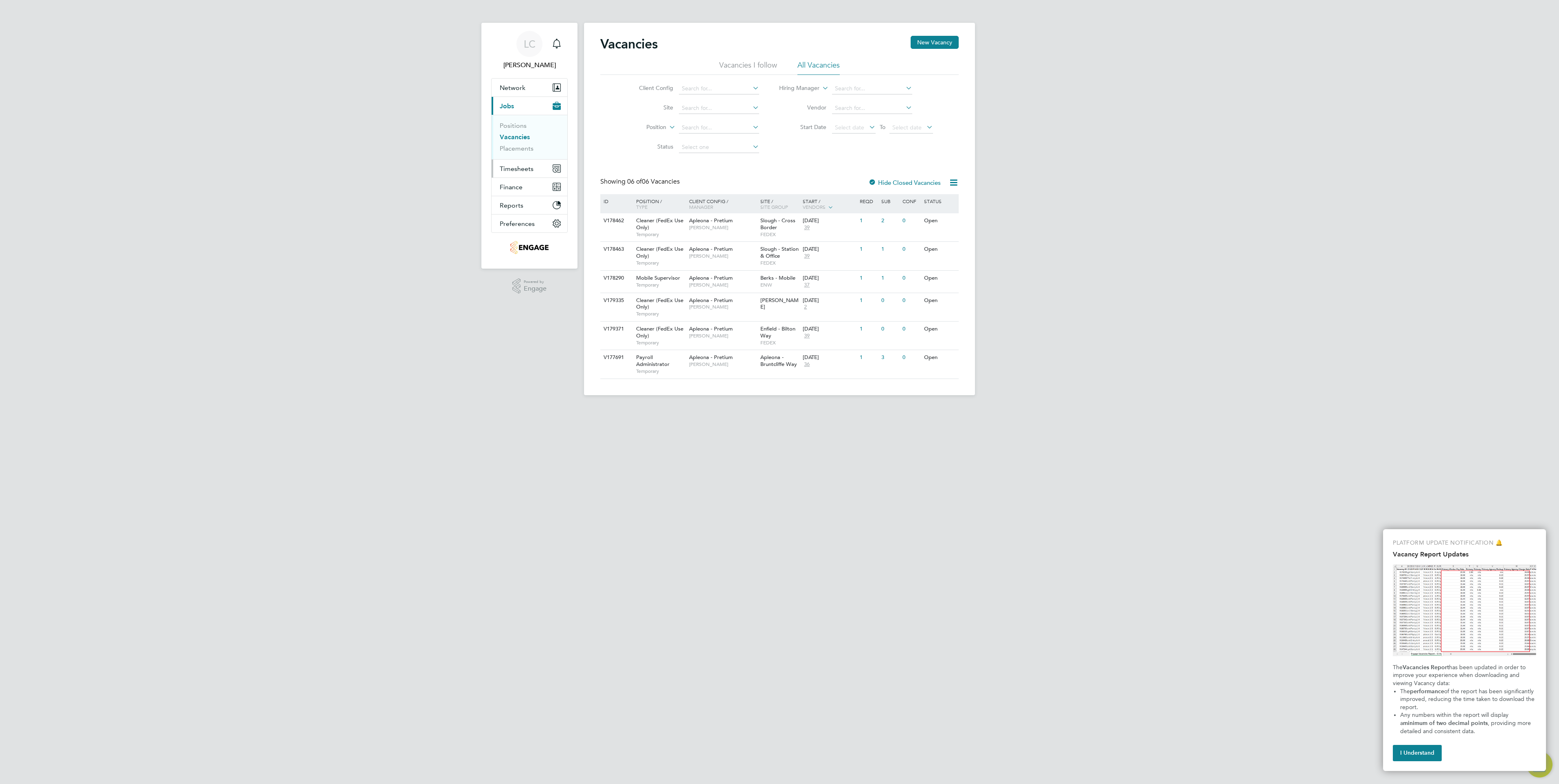
click at [519, 168] on span "Timesheets" at bounding box center [517, 168] width 34 height 8
click at [527, 144] on link "Timesheets" at bounding box center [517, 144] width 34 height 8
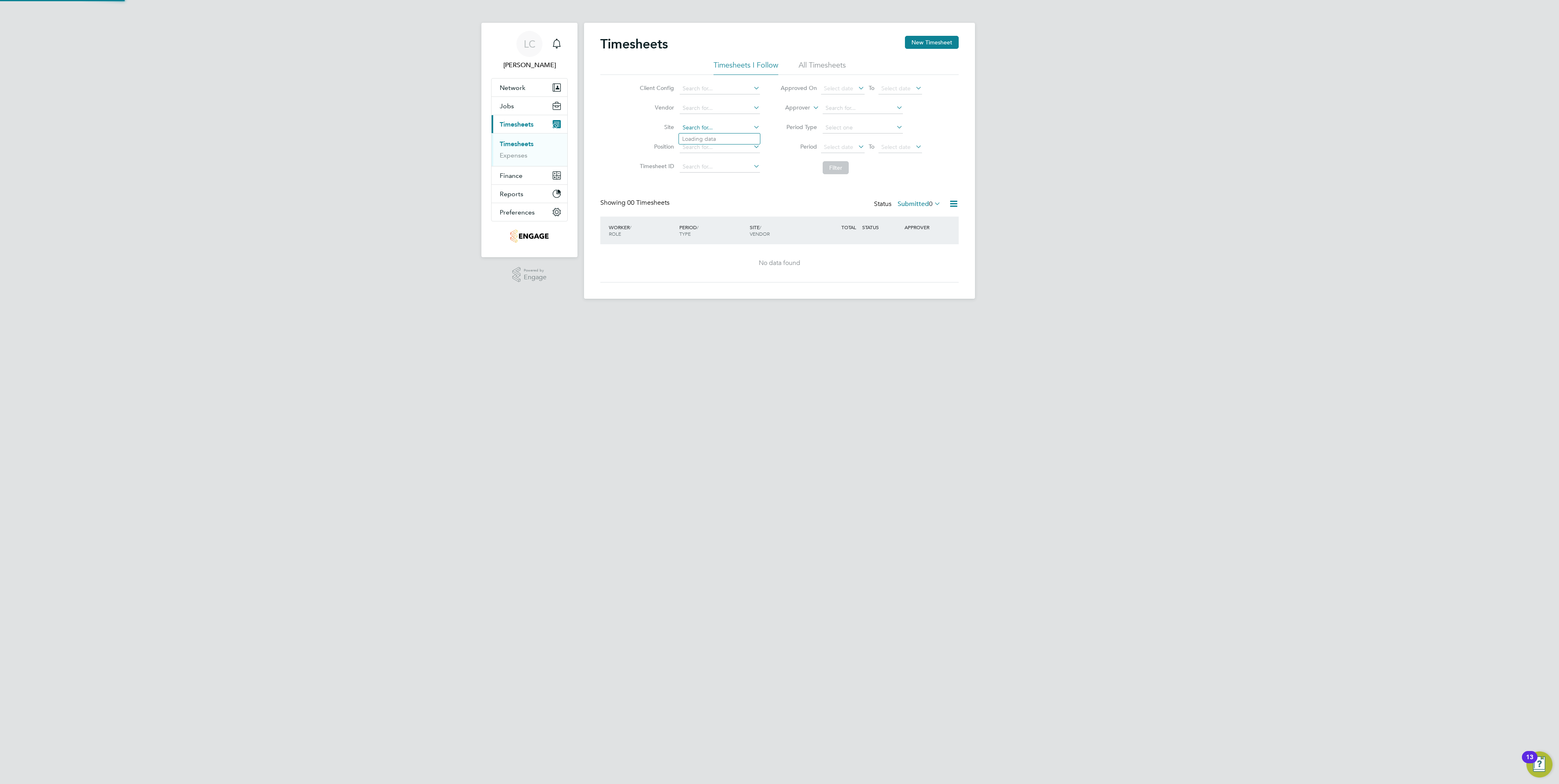
click at [702, 126] on input at bounding box center [720, 128] width 80 height 12
click at [695, 138] on li "Brad ford" at bounding box center [720, 139] width 82 height 11
type input "Bradford"
click at [827, 163] on button "Filter" at bounding box center [836, 168] width 26 height 13
click at [722, 122] on input at bounding box center [720, 128] width 80 height 12
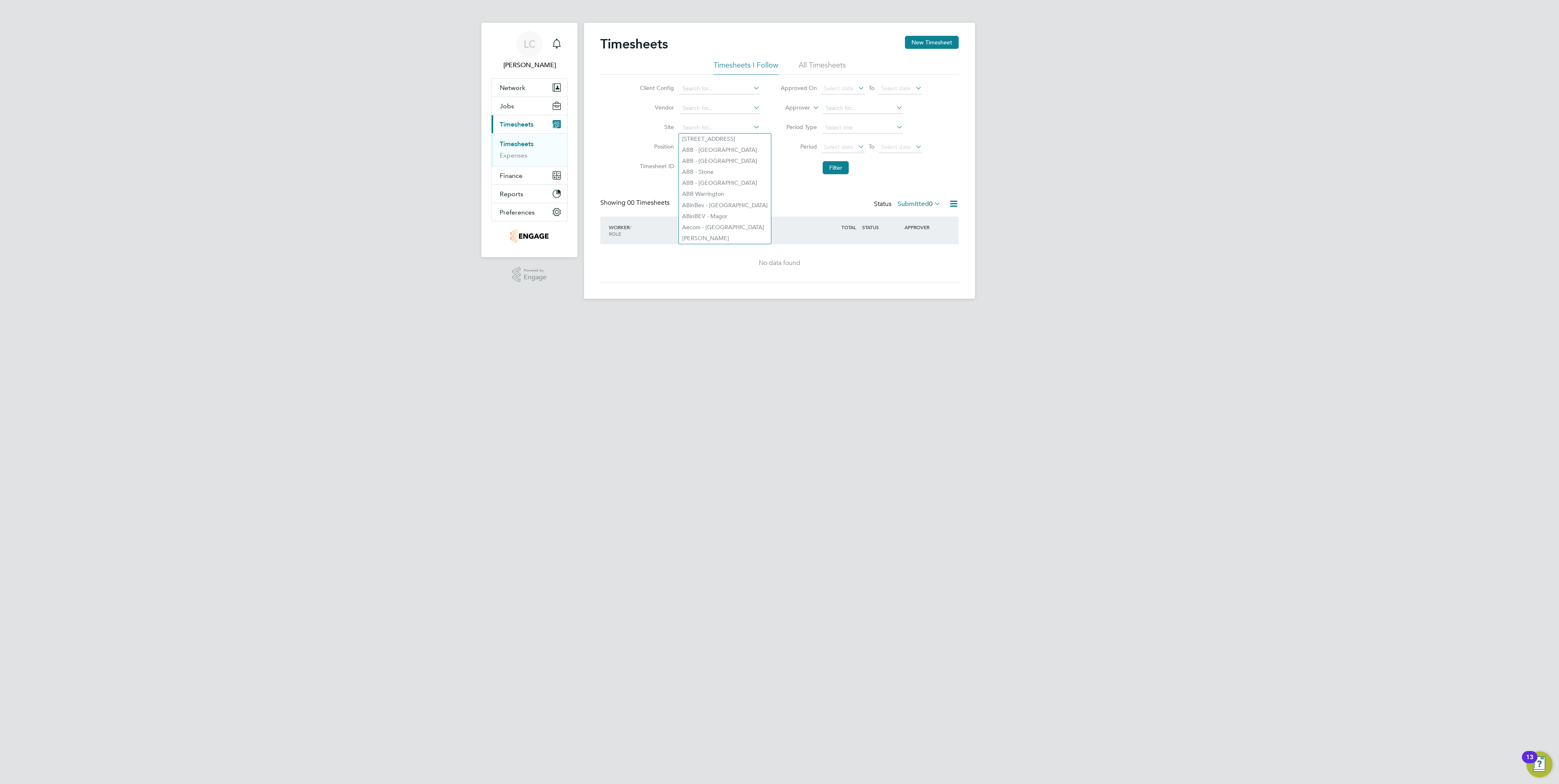
click at [814, 312] on html "LC Lauren Catherine Notifications Applications: Network Team Members Businesses…" at bounding box center [779, 156] width 1559 height 312
